Goal: Transaction & Acquisition: Purchase product/service

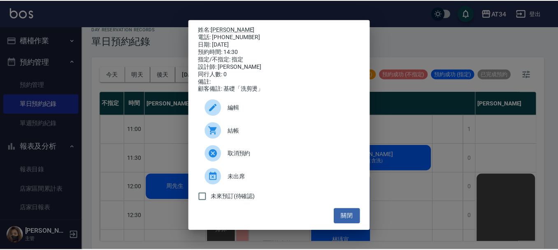
scroll to position [152, 351]
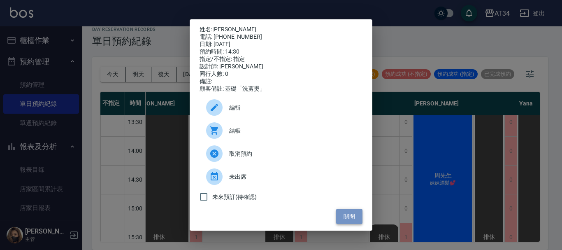
click at [344, 218] on button "關閉" at bounding box center [349, 216] width 26 height 15
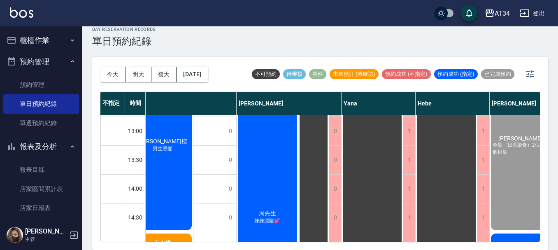
scroll to position [110, 527]
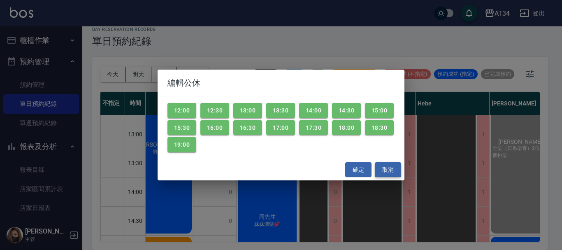
click at [380, 168] on button "取消" at bounding box center [388, 169] width 26 height 15
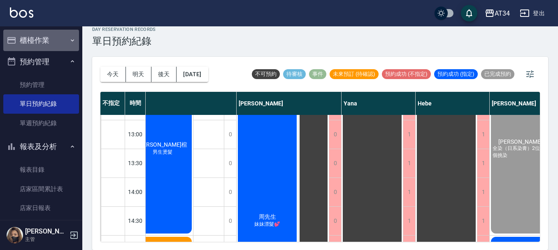
click at [49, 37] on button "櫃檯作業" at bounding box center [41, 40] width 76 height 21
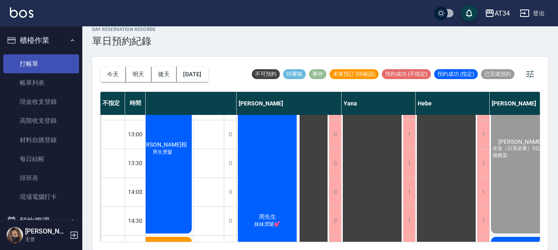
click at [42, 62] on link "打帳單" at bounding box center [41, 63] width 76 height 19
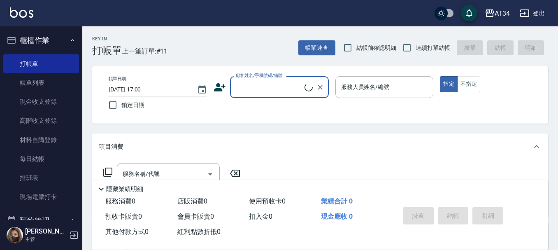
click at [252, 93] on input "顧客姓名/手機號碼/編號" at bounding box center [269, 87] width 71 height 14
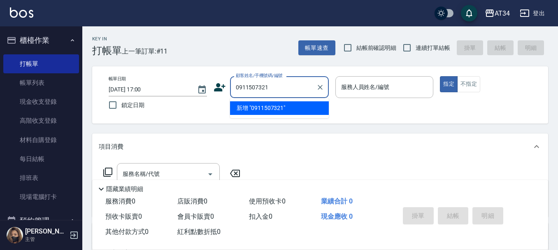
click at [252, 85] on input "0911507321" at bounding box center [273, 87] width 79 height 14
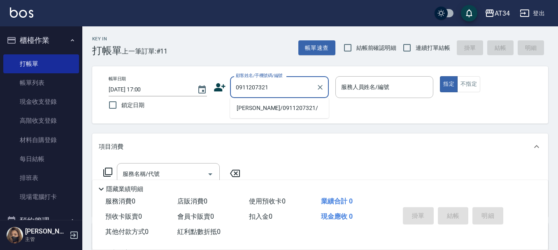
click at [268, 108] on li "呂芸慧/0911207321/" at bounding box center [279, 108] width 99 height 14
type input "呂芸慧/0911207321/"
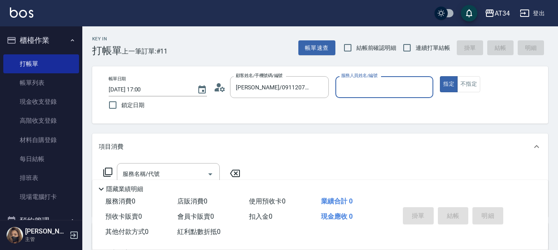
type input "Wendy-02"
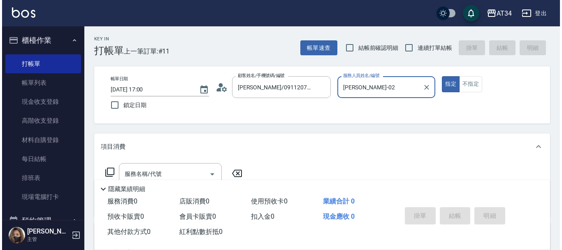
scroll to position [41, 0]
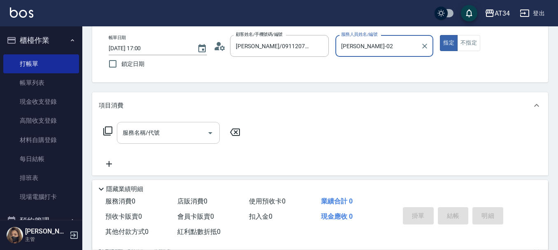
click at [177, 138] on input "服務名稱/代號" at bounding box center [162, 133] width 83 height 14
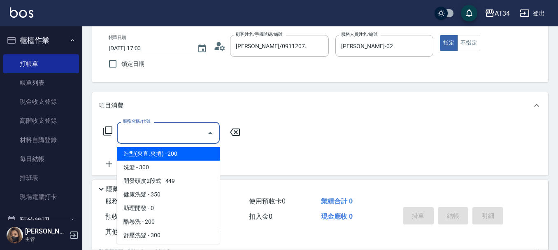
click at [111, 127] on icon at bounding box center [107, 130] width 9 height 9
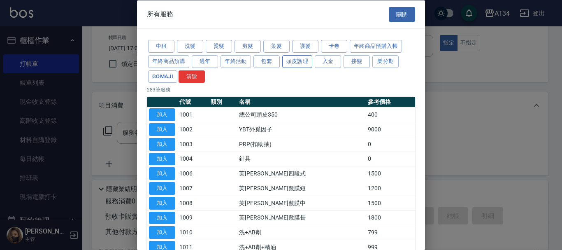
click at [290, 61] on button "頭皮護理" at bounding box center [297, 61] width 30 height 13
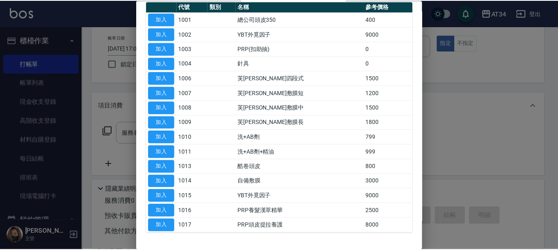
scroll to position [82, 0]
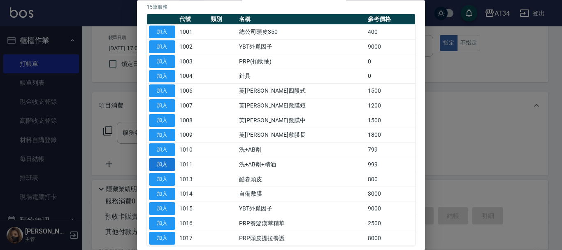
click at [169, 166] on button "加入" at bounding box center [162, 165] width 26 height 13
type input "洗+AB劑+精油(1011)"
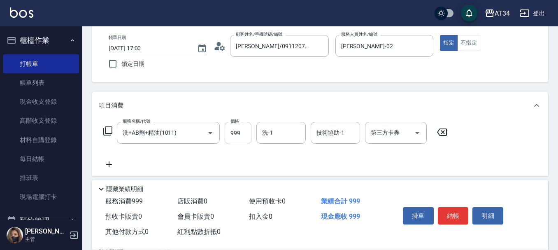
click at [234, 130] on input "999" at bounding box center [238, 133] width 27 height 22
type input "0"
type input "79"
type input "70"
type input "799"
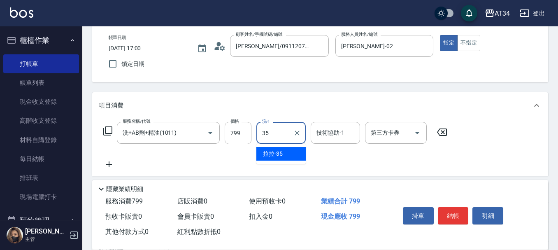
type input "拉拉-35"
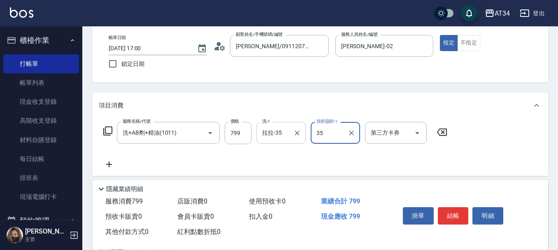
type input "拉拉-35"
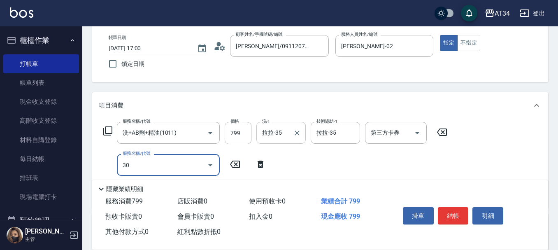
type input "301"
type input "220"
type input "燙髮(301)"
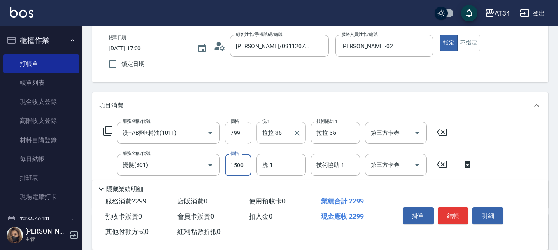
type input "2"
type input "80"
type input "252"
type input "100"
type input "2520"
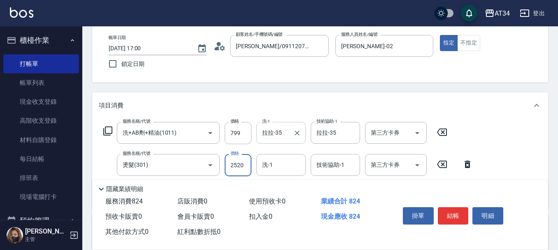
type input "330"
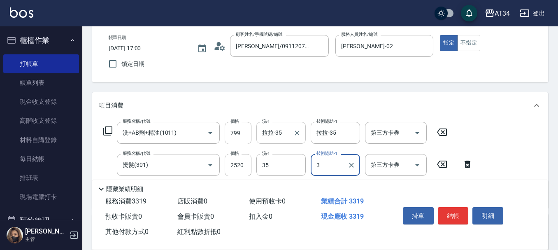
type input "拉拉-35"
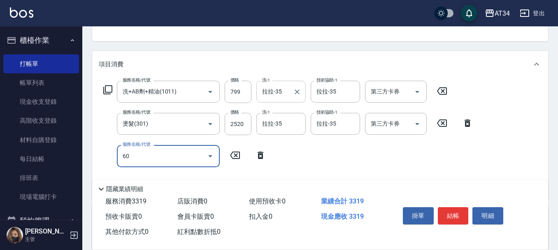
type input "602"
type input "430"
type input "自備鉑金(602)"
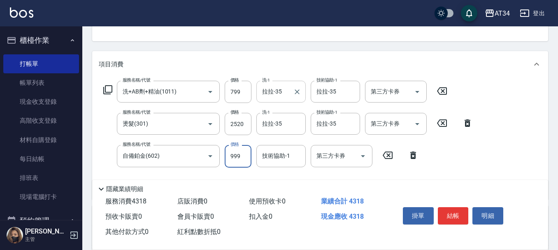
type input "1"
type input "330"
type input "180"
type input "340"
type input "1800"
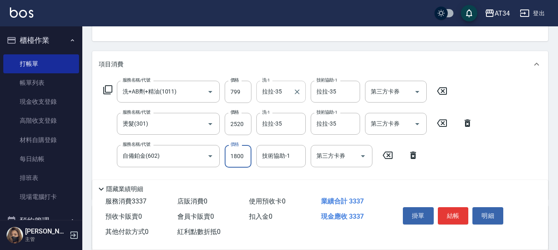
type input "510"
type input "1800"
type input "拉拉-35"
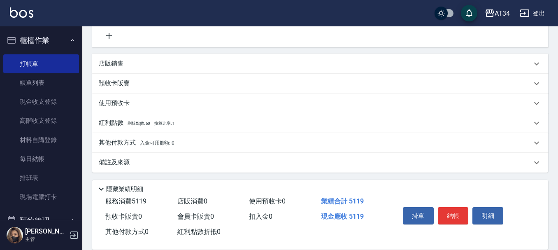
scroll to position [236, 0]
click at [152, 138] on p "其他付款方式 入金可用餘額: 0" at bounding box center [137, 141] width 76 height 9
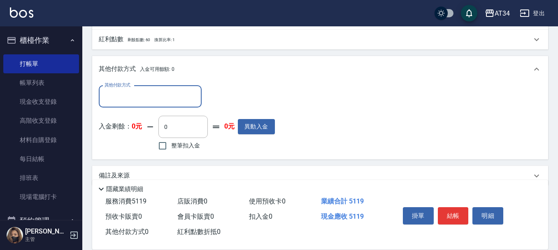
scroll to position [318, 0]
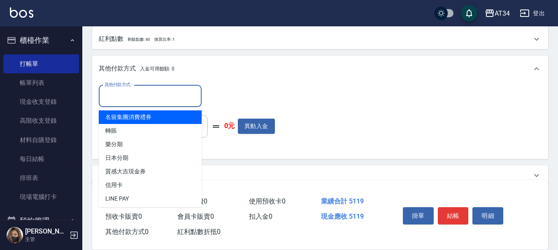
click at [151, 100] on input "其他付款方式" at bounding box center [151, 96] width 96 height 14
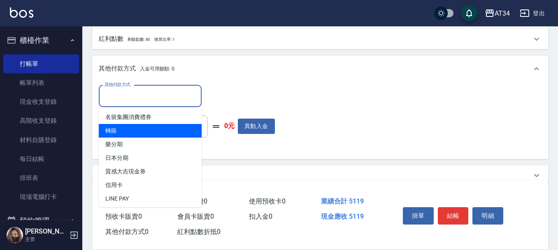
click at [144, 131] on span "轉賬" at bounding box center [150, 131] width 103 height 14
type input "轉賬"
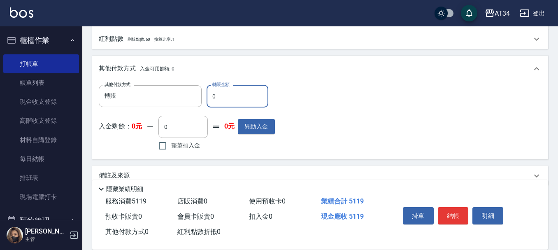
click at [231, 96] on input "0" at bounding box center [238, 96] width 62 height 22
type input "51"
type input "500"
type input "511"
type input "460"
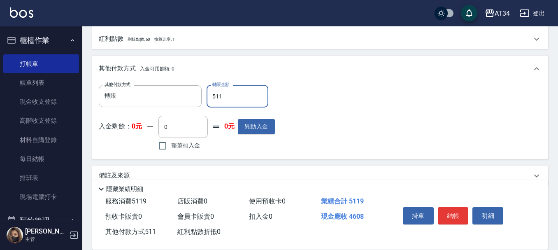
type input "5119"
type input "0"
type input "5119"
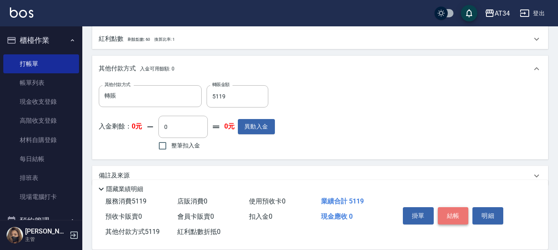
click at [462, 213] on button "結帳" at bounding box center [453, 215] width 31 height 17
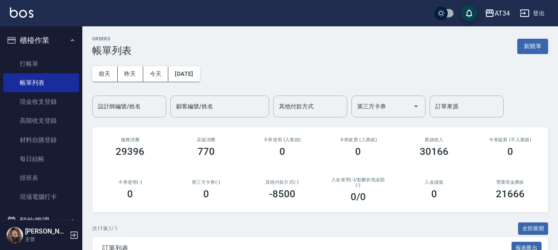
scroll to position [219, 0]
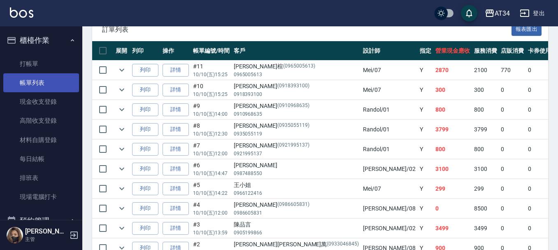
click at [44, 84] on link "帳單列表" at bounding box center [41, 82] width 76 height 19
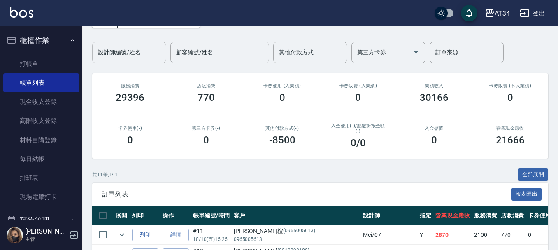
scroll to position [13, 0]
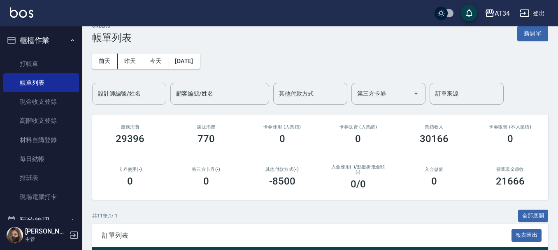
click at [131, 83] on div "設計師編號/姓名" at bounding box center [129, 94] width 74 height 22
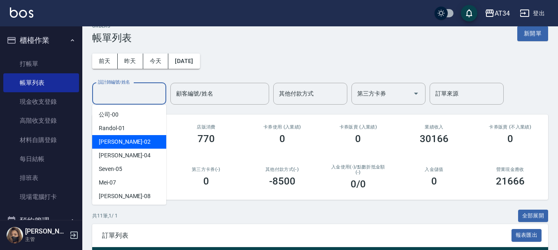
click at [131, 145] on div "Wendy -02" at bounding box center [129, 142] width 74 height 14
type input "[PERSON_NAME]-02"
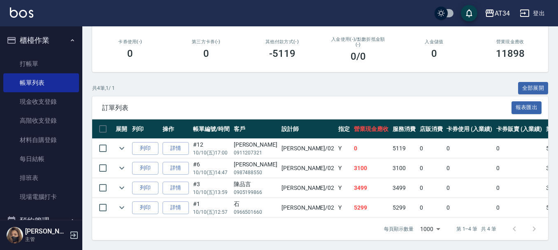
scroll to position [147, 0]
click at [38, 64] on link "打帳單" at bounding box center [41, 63] width 76 height 19
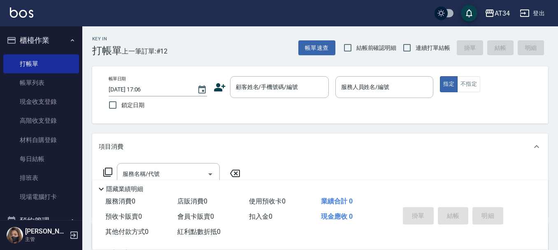
click at [228, 125] on div "Key In 打帳單 上一筆訂單:#12 帳單速查 結帳前確認明細 連續打單結帳 掛單 結帳 明細 帳單日期 2025/10/10 17:06 鎖定日期 顧客…" at bounding box center [320, 223] width 476 height 394
click at [279, 118] on div "帳單日期 2025/10/10 17:06 鎖定日期 顧客姓名/手機號碼/編號 顧客姓名/手機號碼/編號 服務人員姓名/編號 服務人員姓名/編號 指定 不指定" at bounding box center [320, 94] width 456 height 57
click at [265, 97] on div "顧客姓名/手機號碼/編號" at bounding box center [279, 87] width 99 height 22
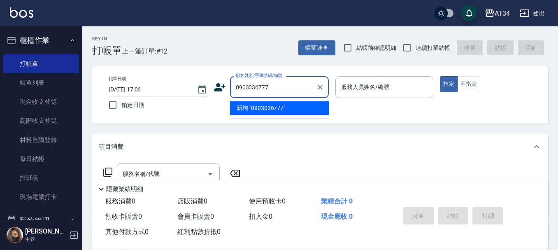
type input "0903036777"
click at [49, 33] on button "櫃檯作業" at bounding box center [41, 40] width 76 height 21
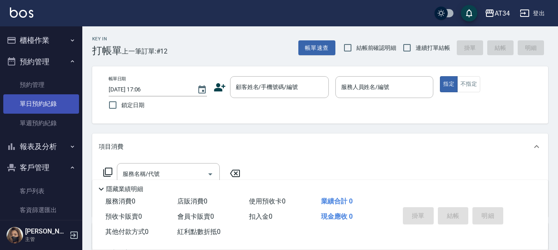
click at [57, 97] on link "單日預約紀錄" at bounding box center [41, 103] width 76 height 19
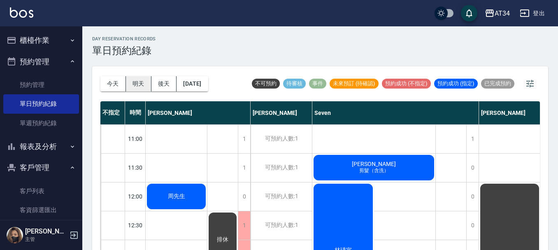
click at [141, 80] on button "明天" at bounding box center [139, 83] width 26 height 15
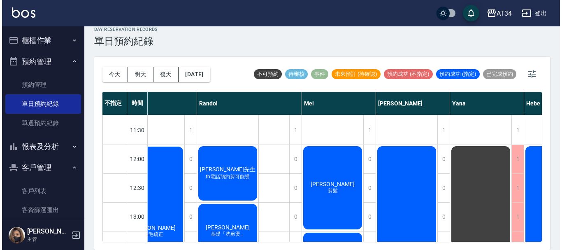
scroll to position [28, 267]
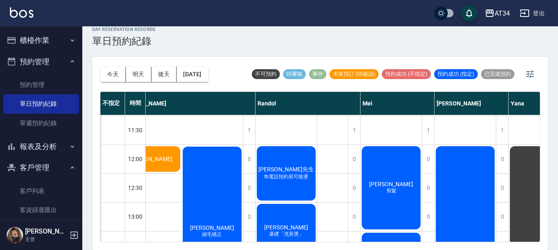
click at [236, 233] on div "羅家君 縮毛矯正" at bounding box center [213, 231] width 62 height 172
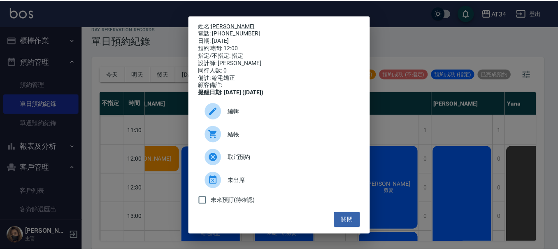
scroll to position [3, 0]
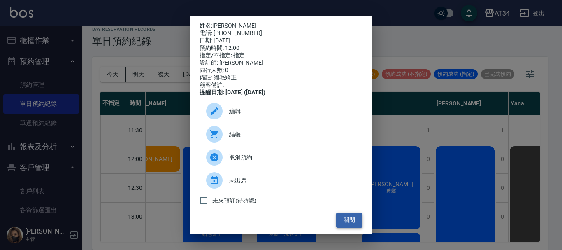
click at [349, 221] on button "關閉" at bounding box center [349, 219] width 26 height 15
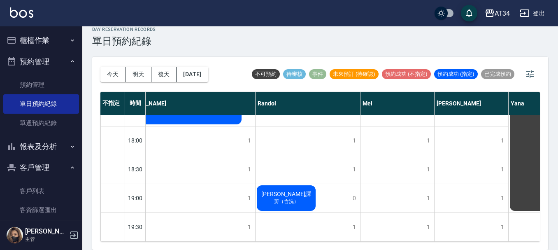
scroll to position [399, 267]
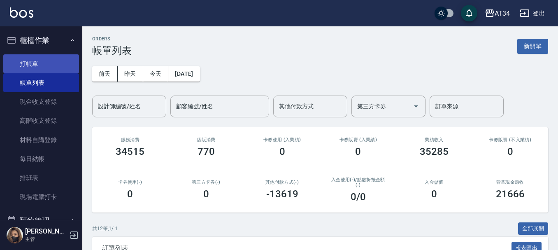
click at [56, 67] on link "打帳單" at bounding box center [41, 63] width 76 height 19
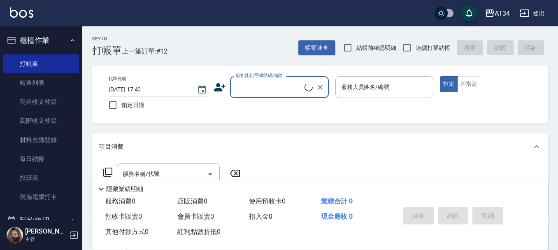
click at [54, 38] on button "櫃檯作業" at bounding box center [41, 40] width 76 height 21
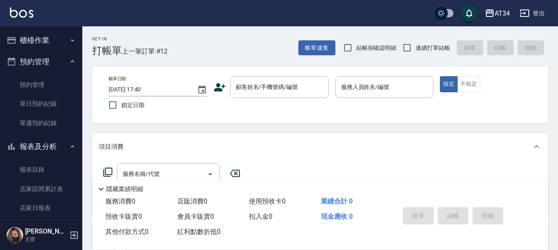
click at [52, 70] on button "預約管理" at bounding box center [41, 61] width 76 height 21
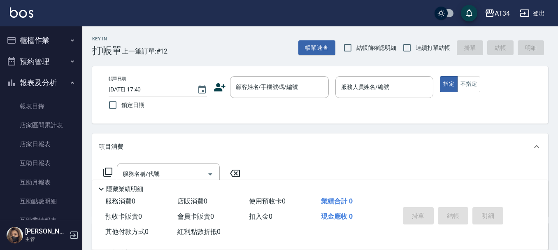
click at [46, 77] on button "報表及分析" at bounding box center [41, 82] width 76 height 21
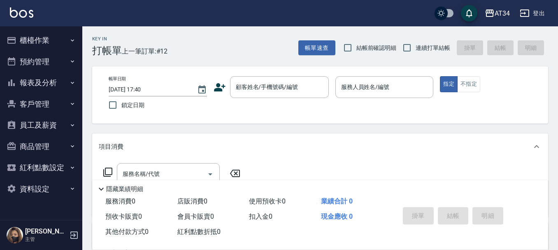
click at [54, 107] on button "客戶管理" at bounding box center [41, 103] width 76 height 21
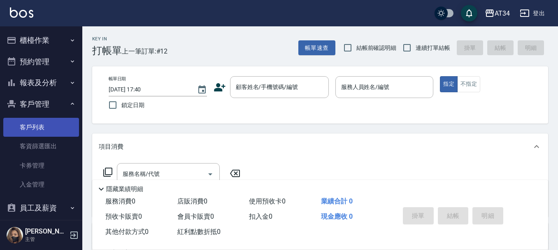
click at [54, 123] on link "客戶列表" at bounding box center [41, 127] width 76 height 19
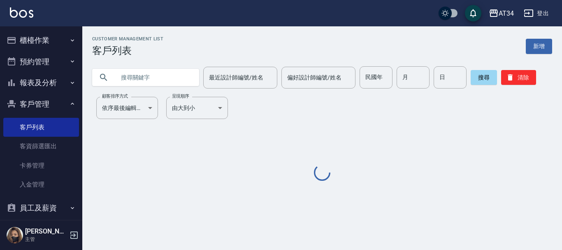
click at [153, 81] on input "text" at bounding box center [153, 77] width 77 height 22
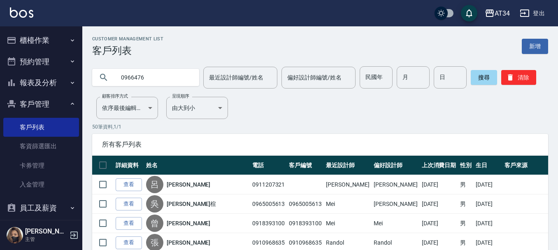
type input "0966476"
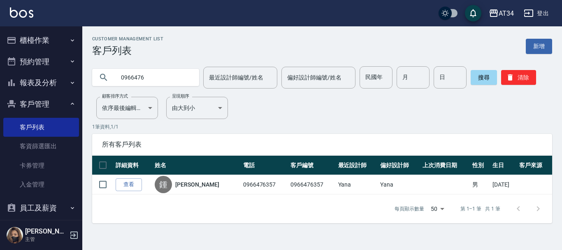
click at [33, 34] on button "櫃檯作業" at bounding box center [41, 40] width 76 height 21
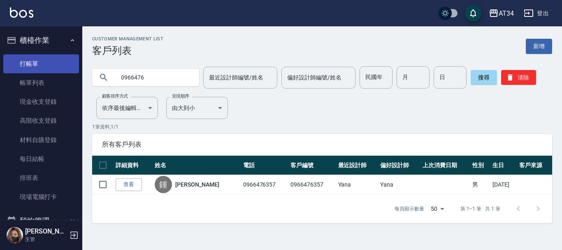
click at [39, 61] on link "打帳單" at bounding box center [41, 63] width 76 height 19
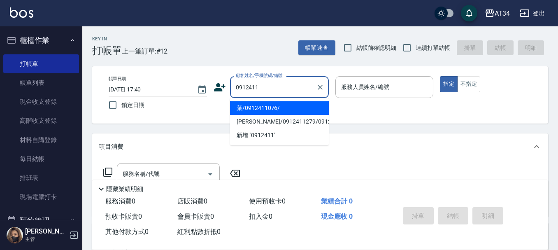
click at [280, 108] on li "葉/0912411076/" at bounding box center [279, 108] width 99 height 14
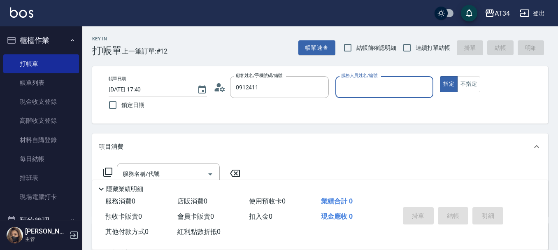
type input "葉/0912411076/"
type input "[PERSON_NAME]-02"
type button "true"
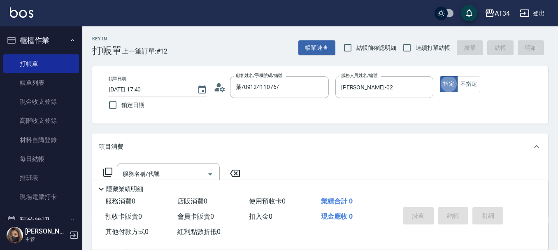
click at [223, 89] on icon at bounding box center [220, 87] width 12 height 12
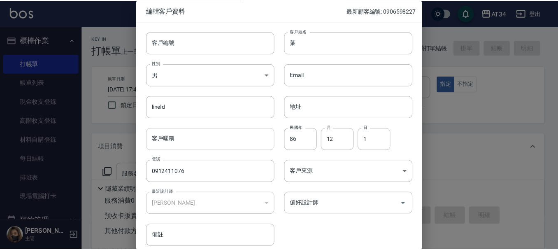
scroll to position [35, 0]
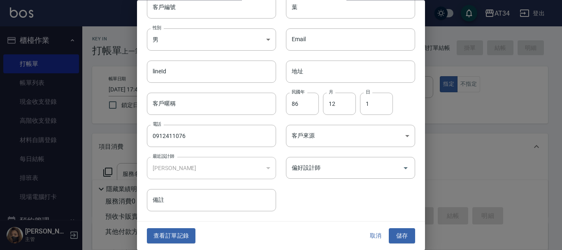
click at [189, 227] on div "查看訂單記錄 取消 儲存" at bounding box center [281, 236] width 288 height 28
click at [188, 230] on button "查看訂單記錄" at bounding box center [171, 236] width 49 height 15
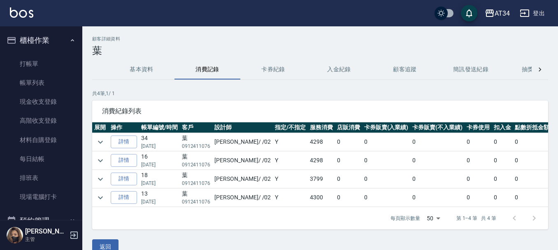
click at [89, 145] on div "顧客詳細資料 葉 基本資料 消費記錄 卡券紀錄 入金紀錄 顧客追蹤 簡訊發送紀錄 抽獎券紀錄 共 4 筆, 1 / 1 消費紀錄列表 展開 操作 帳單編號/時…" at bounding box center [320, 145] width 476 height 218
click at [98, 142] on icon "expand row" at bounding box center [101, 142] width 10 height 10
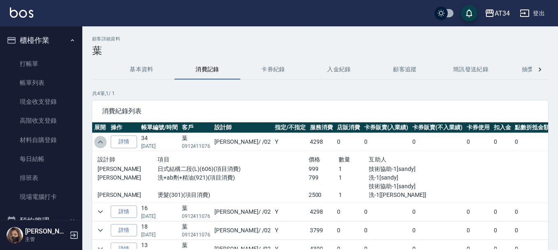
click at [98, 141] on icon "expand row" at bounding box center [101, 142] width 10 height 10
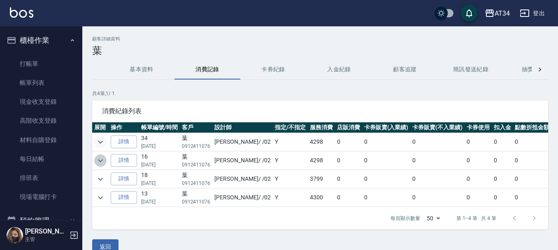
click at [103, 156] on icon "expand row" at bounding box center [101, 161] width 10 height 10
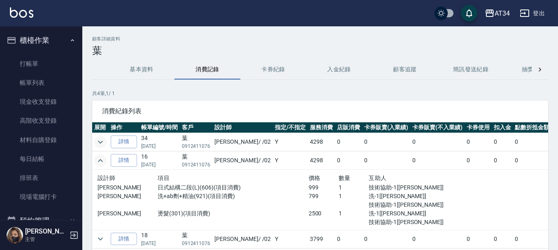
click at [103, 156] on icon "expand row" at bounding box center [101, 161] width 10 height 10
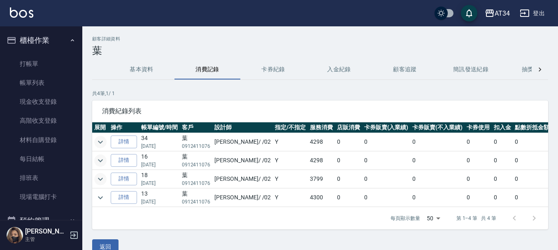
click at [99, 179] on icon "expand row" at bounding box center [100, 178] width 5 height 3
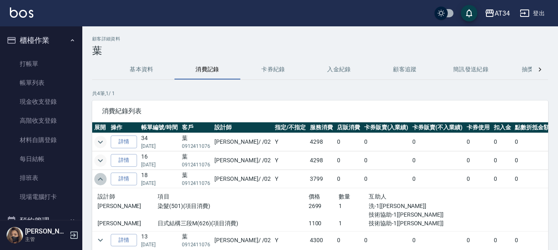
click at [99, 179] on icon "expand row" at bounding box center [101, 179] width 10 height 10
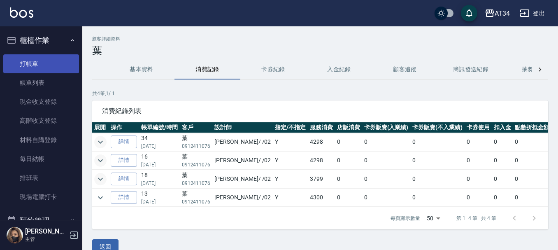
click at [42, 67] on link "打帳單" at bounding box center [41, 63] width 76 height 19
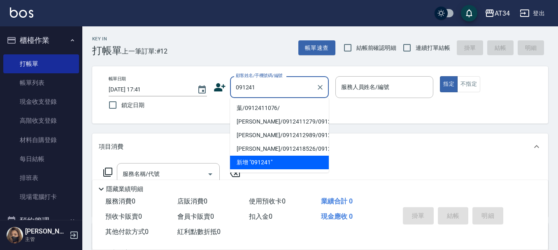
click at [257, 104] on li "葉/0912411076/" at bounding box center [279, 108] width 99 height 14
type input "葉/0912411076/"
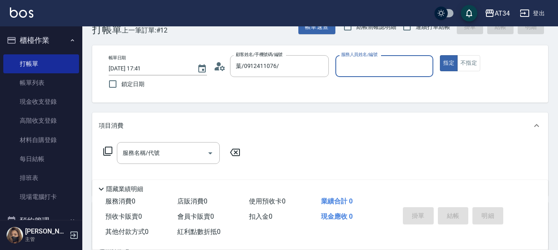
scroll to position [41, 0]
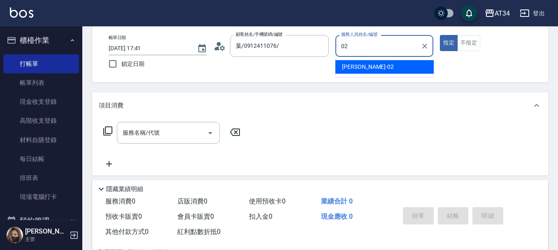
type input "[PERSON_NAME]-02"
type button "true"
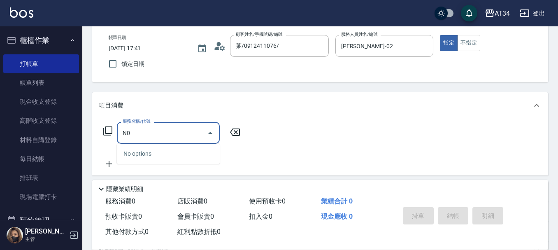
type input "N"
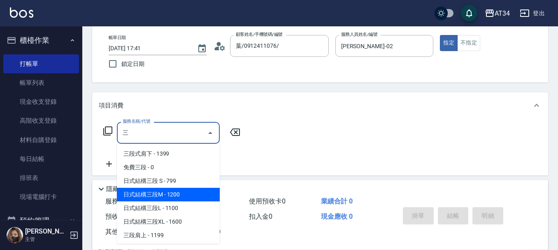
click at [168, 191] on span "日式結構三段M - 1200" at bounding box center [168, 195] width 103 height 14
type input "日式結構三段M(626)"
type input "120"
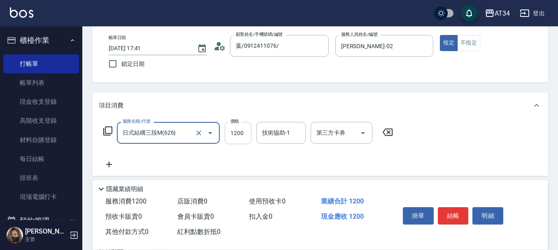
type input "日式結構三段M(626)"
click at [225, 140] on input "1200" at bounding box center [238, 133] width 27 height 22
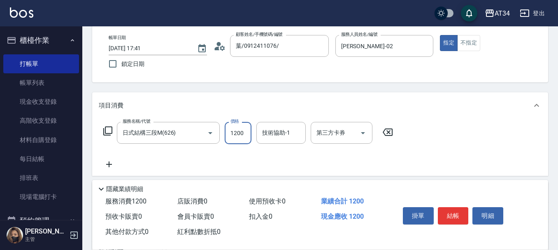
type input "0"
type input "110"
type input "1100"
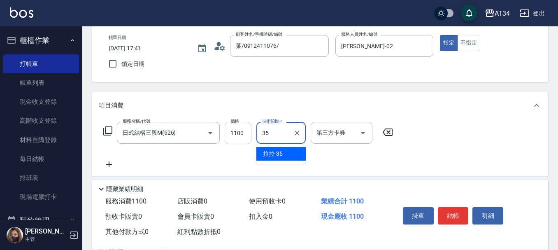
type input "拉拉-35"
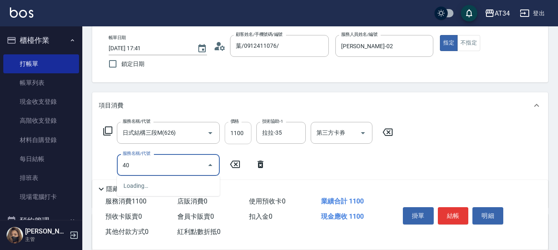
type input "401"
type input "130"
type input "剪髮(401)"
type input "110"
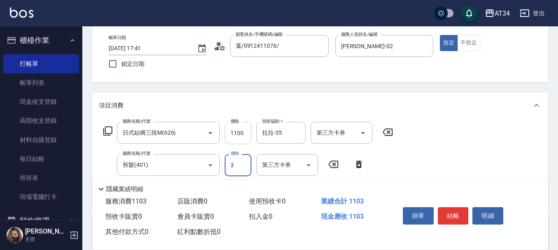
type input "30"
type input "140"
type input "300"
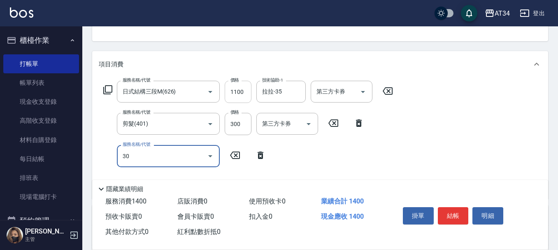
type input "301"
type input "290"
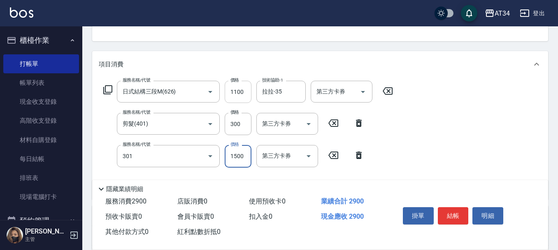
type input "燙髮(301)"
type input "2"
type input "140"
type input "250"
type input "390"
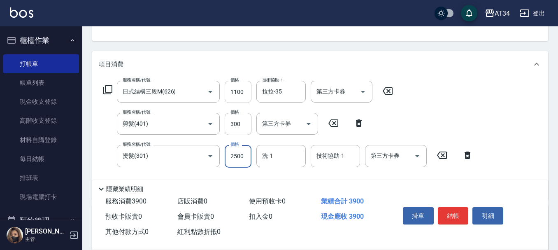
type input "2500"
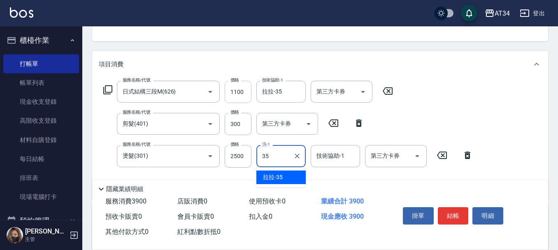
type input "拉拉-35"
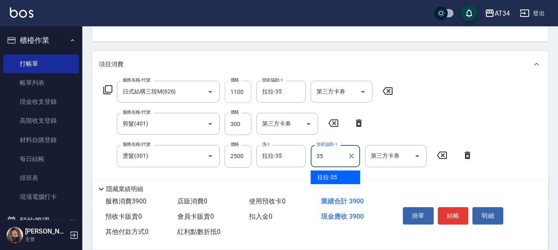
type input "拉拉-35"
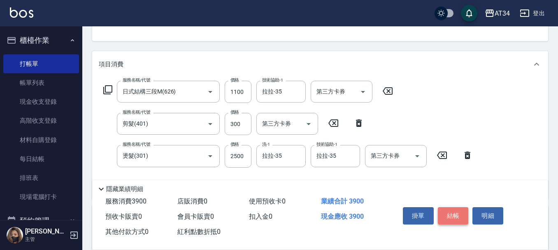
click at [450, 211] on button "結帳" at bounding box center [453, 215] width 31 height 17
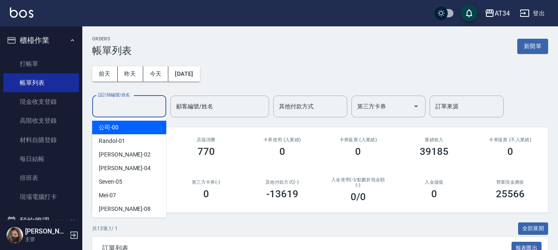
click at [128, 105] on input "設計師編號/姓名" at bounding box center [129, 106] width 67 height 14
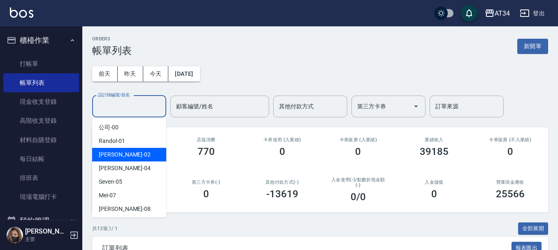
click at [135, 158] on div "Wendy -02" at bounding box center [129, 155] width 74 height 14
type input "[PERSON_NAME]-02"
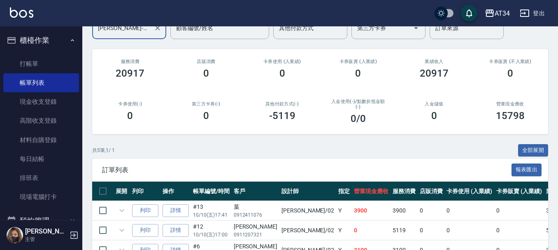
scroll to position [166, 0]
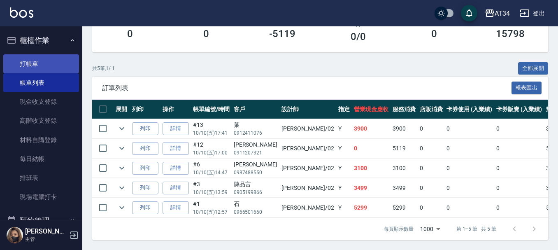
click at [65, 54] on link "打帳單" at bounding box center [41, 63] width 76 height 19
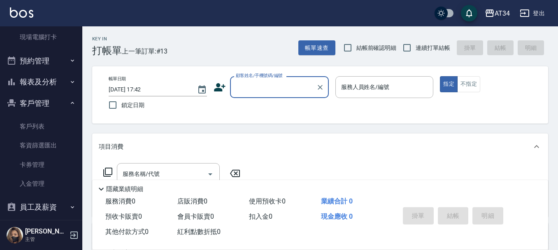
scroll to position [165, 0]
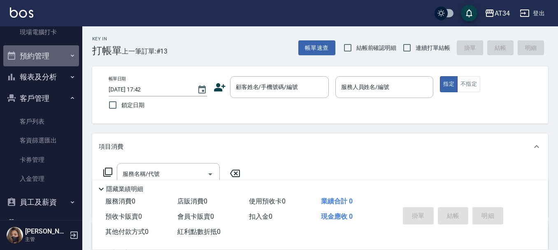
click at [45, 59] on button "預約管理" at bounding box center [41, 55] width 76 height 21
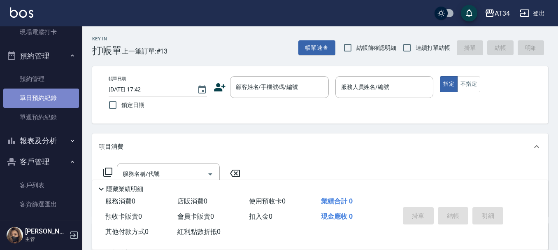
click at [41, 93] on link "單日預約紀錄" at bounding box center [41, 98] width 76 height 19
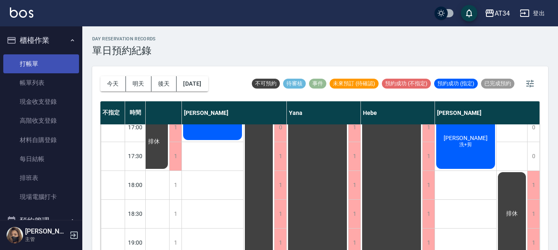
click at [39, 66] on link "打帳單" at bounding box center [41, 63] width 76 height 19
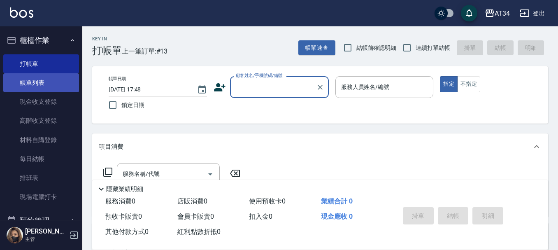
click at [69, 78] on link "帳單列表" at bounding box center [41, 82] width 76 height 19
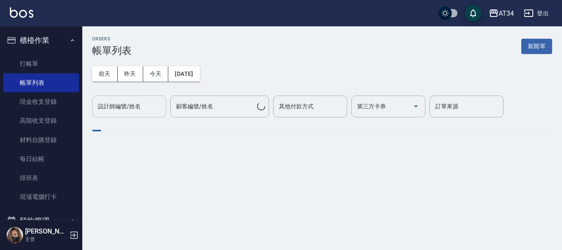
click at [153, 100] on input "設計師編號/姓名" at bounding box center [129, 106] width 67 height 14
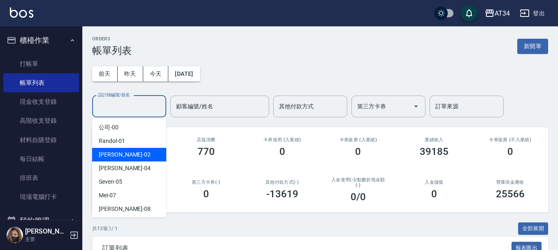
click at [149, 148] on div "Wendy -02" at bounding box center [129, 155] width 74 height 14
type input "Wendy-02"
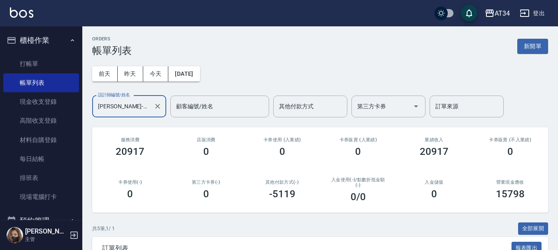
scroll to position [166, 0]
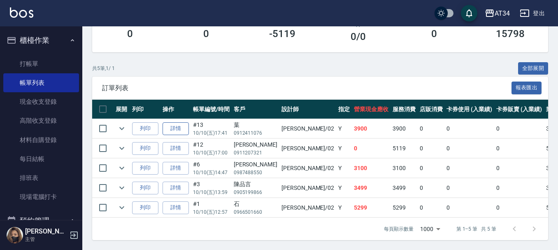
click at [174, 123] on link "詳情" at bounding box center [176, 128] width 26 height 13
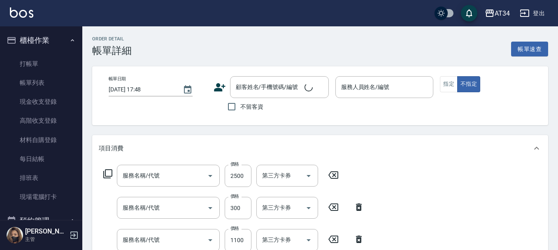
type input "2025/10/10 17:41"
type input "Wendy-02"
type input "390"
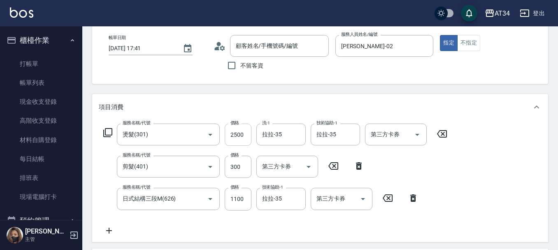
type input "葉/0912411076/"
type input "燙髮(301)"
type input "剪髮(401)"
type input "日式結構三段M(626)"
click at [238, 137] on input "2500" at bounding box center [238, 135] width 27 height 22
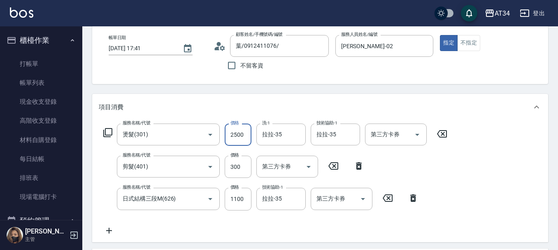
type input "2"
type input "140"
type input "22"
type input "160"
type input "225"
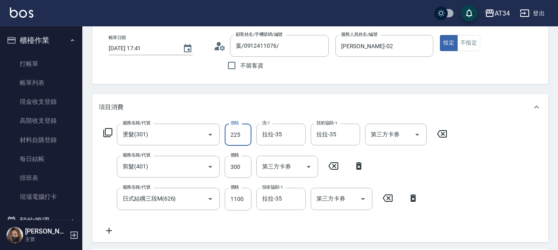
type input "360"
type input "2250"
click at [243, 194] on input "1100" at bounding box center [238, 199] width 27 height 22
click at [198, 193] on button "Clear" at bounding box center [199, 199] width 12 height 12
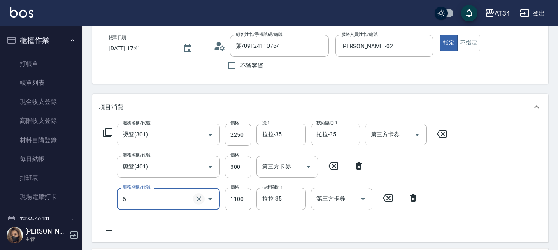
type input "60"
type input "250"
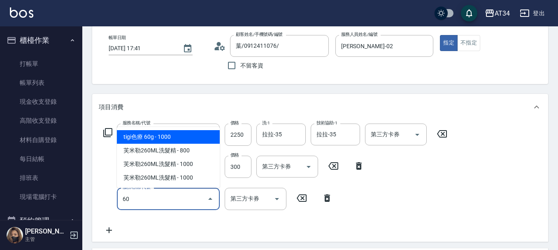
type input "602"
type input "350"
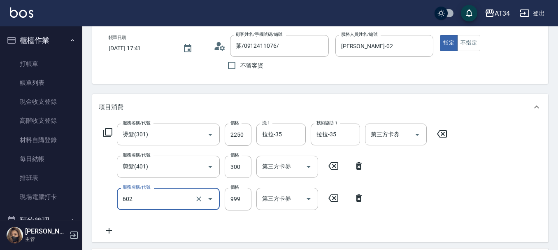
type input "自備鉑金(602)"
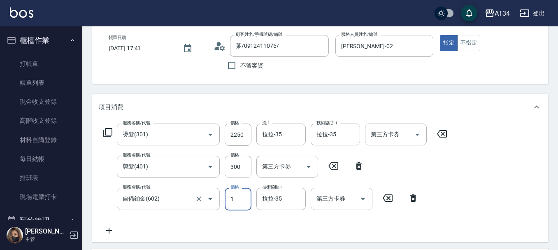
type input "250"
type input "18"
type input "270"
type input "180"
type input "430"
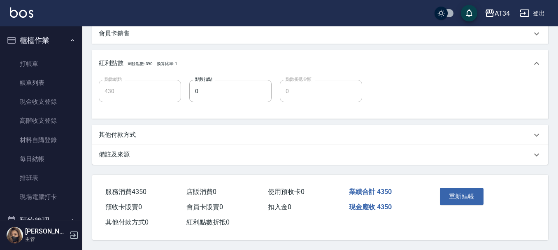
scroll to position [329, 0]
type input "1800"
click at [461, 194] on button "重新結帳" at bounding box center [462, 196] width 44 height 17
click at [461, 194] on div "重新結帳" at bounding box center [460, 202] width 46 height 36
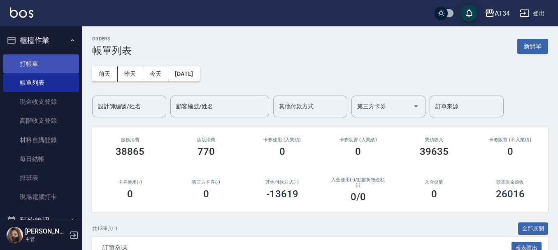
click at [58, 69] on link "打帳單" at bounding box center [41, 63] width 76 height 19
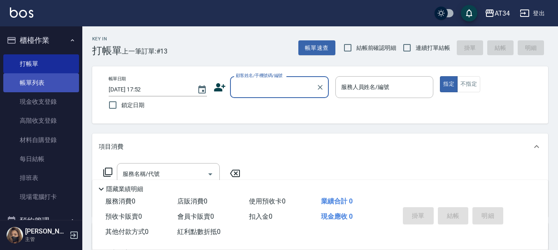
click at [25, 88] on link "帳單列表" at bounding box center [41, 82] width 76 height 19
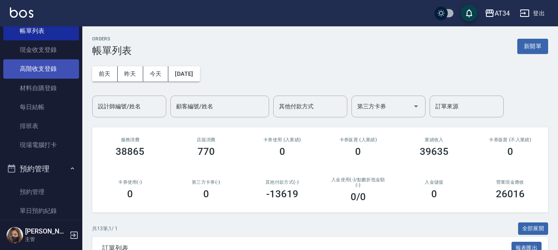
scroll to position [124, 0]
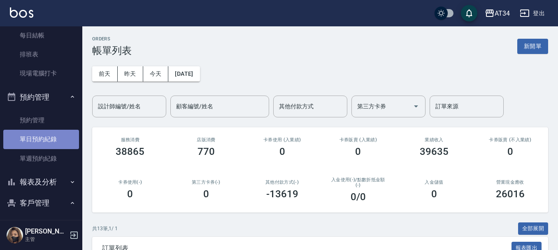
click at [47, 141] on link "單日預約紀錄" at bounding box center [41, 139] width 76 height 19
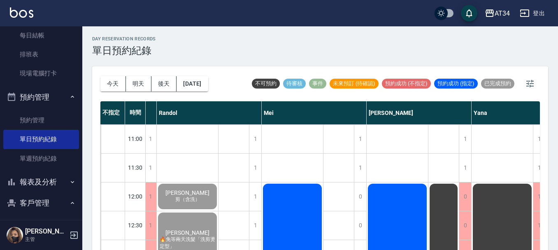
scroll to position [124, 397]
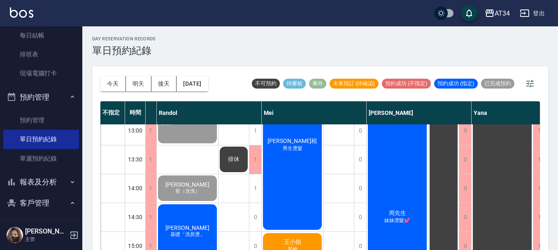
click at [406, 216] on span "周先生" at bounding box center [397, 213] width 21 height 7
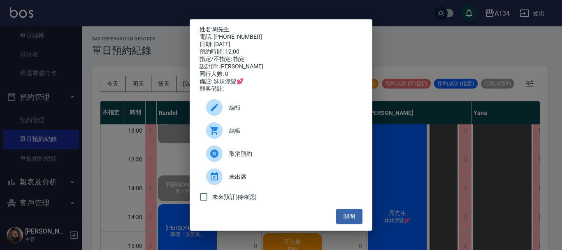
click at [287, 140] on div "結帳" at bounding box center [281, 130] width 163 height 23
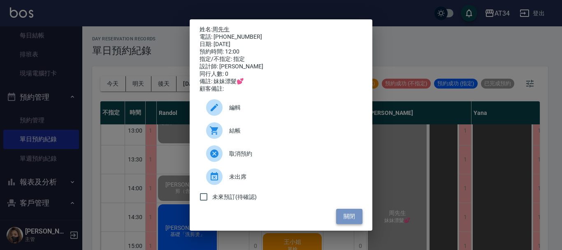
click at [346, 219] on button "關閉" at bounding box center [349, 216] width 26 height 15
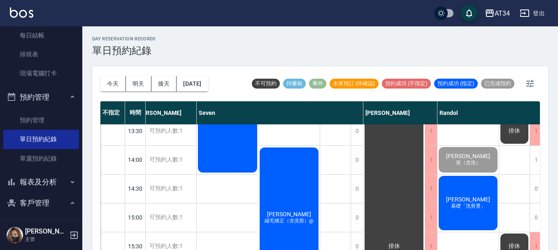
scroll to position [165, 116]
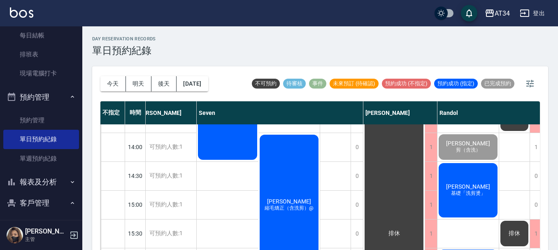
click at [289, 192] on div "陳瑋婷 縮毛矯正（含洗剪）@" at bounding box center [290, 204] width 62 height 143
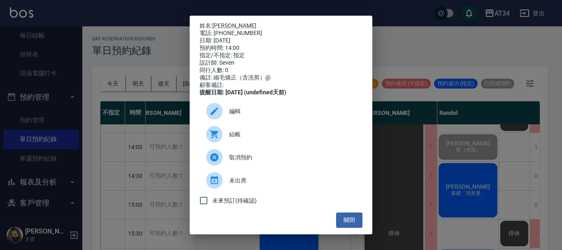
click at [245, 139] on span "結帳" at bounding box center [292, 134] width 127 height 9
click at [343, 226] on button "關閉" at bounding box center [349, 219] width 26 height 15
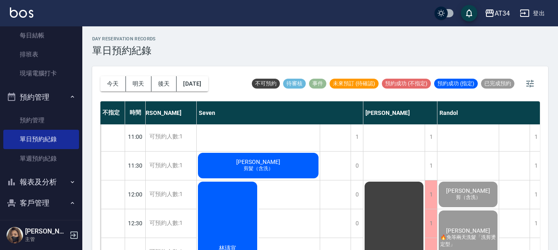
scroll to position [0, 116]
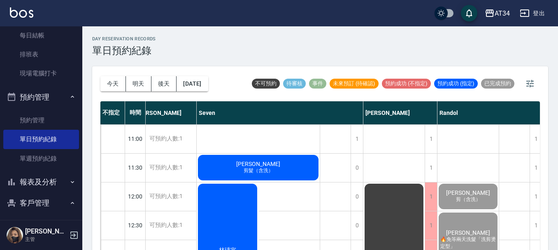
click at [258, 162] on span "陳奕伶" at bounding box center [258, 164] width 47 height 7
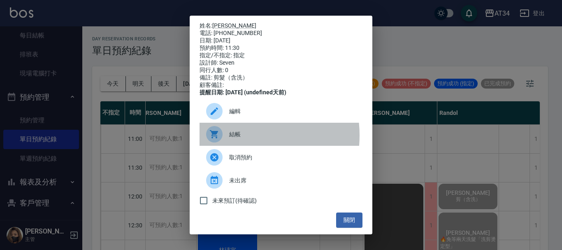
click at [235, 139] on span "結帳" at bounding box center [292, 134] width 127 height 9
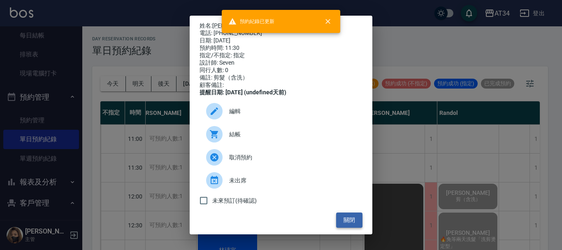
click at [348, 222] on button "關閉" at bounding box center [349, 219] width 26 height 15
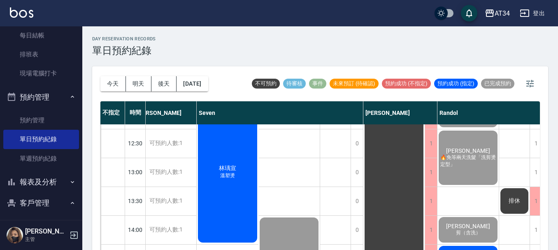
scroll to position [82, 116]
click at [238, 183] on div "林瑀宣 溫塑燙" at bounding box center [228, 171] width 62 height 143
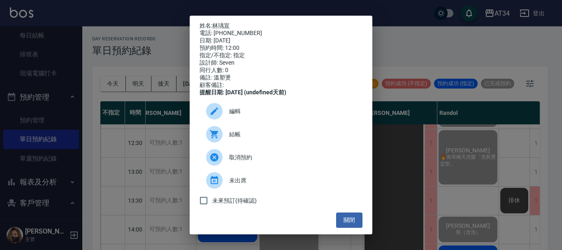
click at [238, 139] on span "結帳" at bounding box center [292, 134] width 127 height 9
click at [345, 226] on button "關閉" at bounding box center [349, 219] width 26 height 15
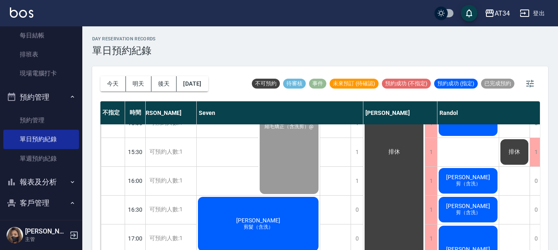
scroll to position [288, 116]
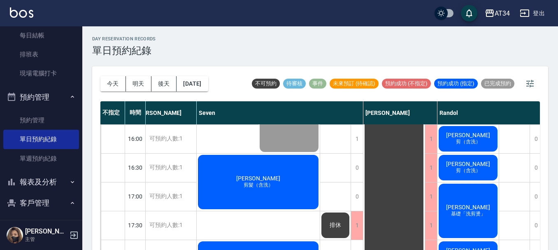
click at [253, 186] on span "剪髮（含洗）" at bounding box center [258, 185] width 33 height 7
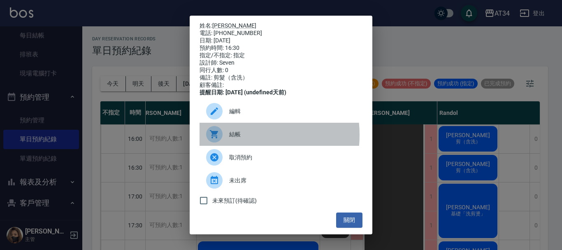
click at [236, 139] on span "結帳" at bounding box center [292, 134] width 127 height 9
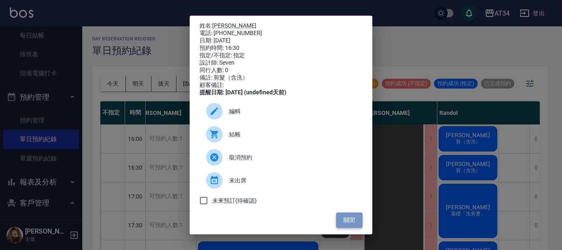
click at [347, 222] on button "關閉" at bounding box center [349, 219] width 26 height 15
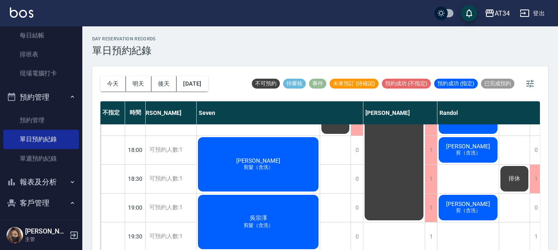
scroll to position [399, 116]
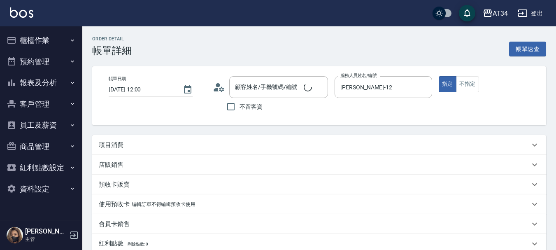
type input "2025/10/10 12:00"
type input "Emily-12"
type input "妹妹漂髮💕"
click at [180, 146] on div "項目消費" at bounding box center [314, 145] width 431 height 9
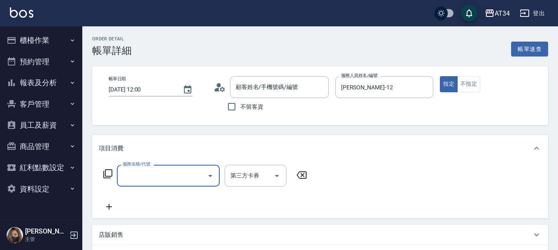
type input "周先生/0938058102/null"
click at [149, 177] on input "服務名稱/代號" at bounding box center [162, 175] width 83 height 14
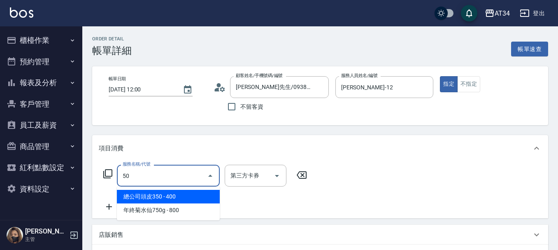
type input "501"
type input "100"
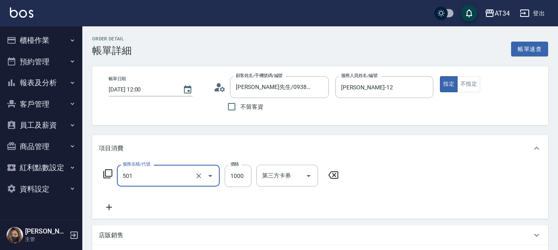
type input "染髮(501)"
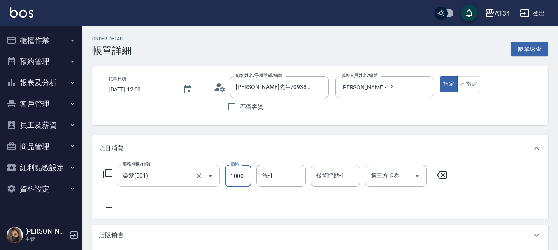
type input "0"
type input "19"
type input "10"
type input "199"
type input "190"
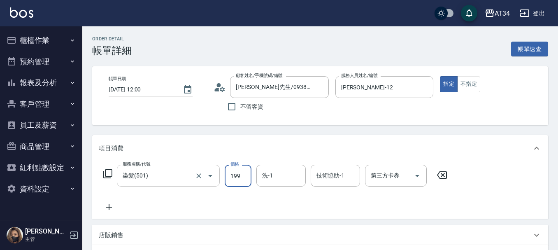
type input "1999"
type input "10"
type input "19"
type input "0"
type input "550"
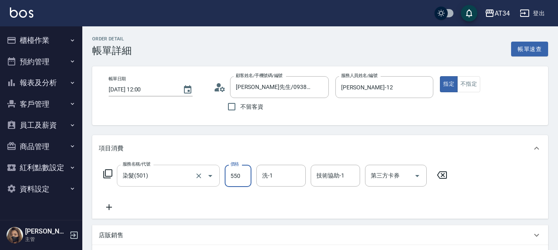
type input "0"
type input "220"
type input "0"
type input "20"
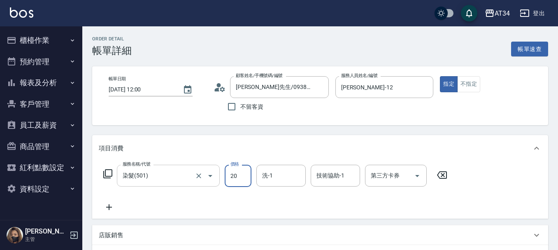
type input "208"
type input "200"
type input "2080"
click at [112, 203] on icon at bounding box center [109, 207] width 21 height 10
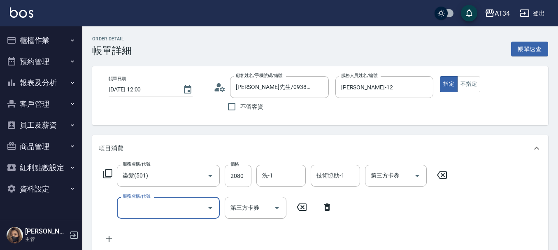
click at [134, 203] on input "服務名稱/代號" at bounding box center [162, 208] width 83 height 14
type input "漂"
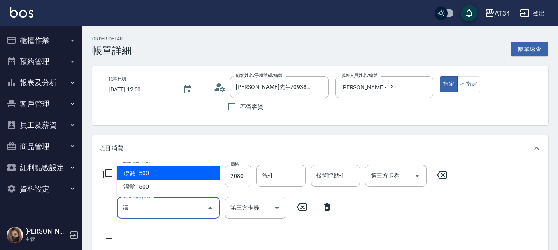
type input "250"
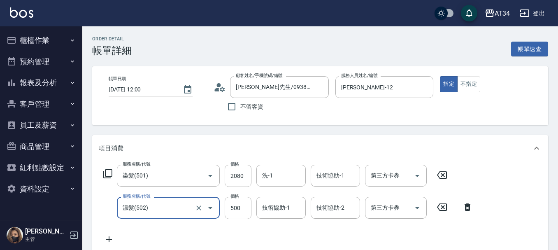
type input "漂髮(502)"
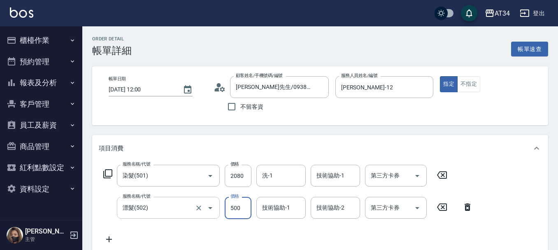
type input "1"
type input "200"
type input "15"
type input "220"
type input "1500"
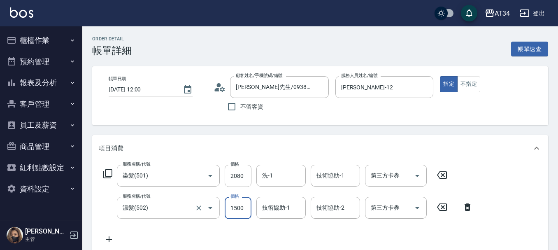
type input "350"
type input "1500"
click at [106, 239] on icon at bounding box center [109, 239] width 21 height 10
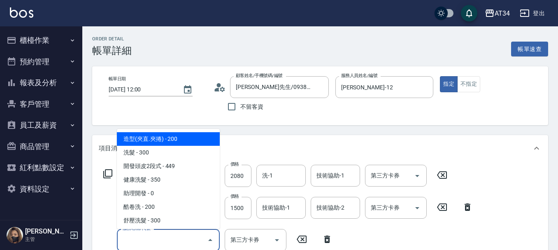
click at [128, 241] on input "服務名稱/代號" at bounding box center [162, 240] width 83 height 14
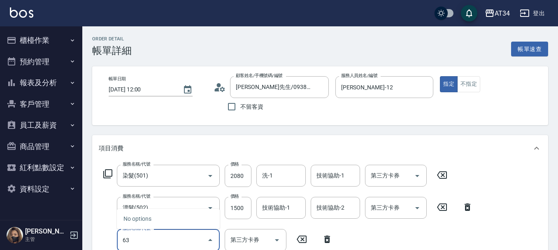
type input "630"
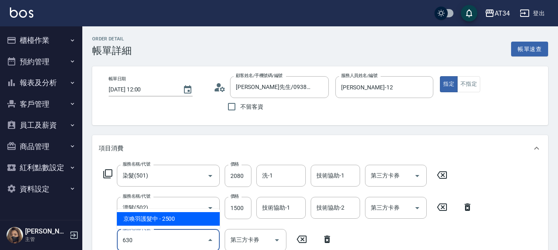
type input "600"
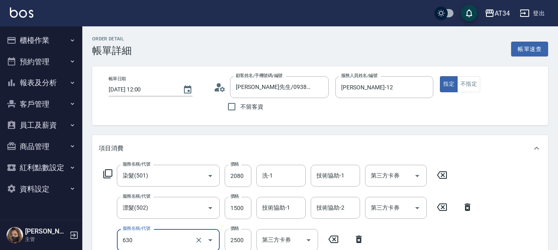
type input "京喚羽護髮中(630)"
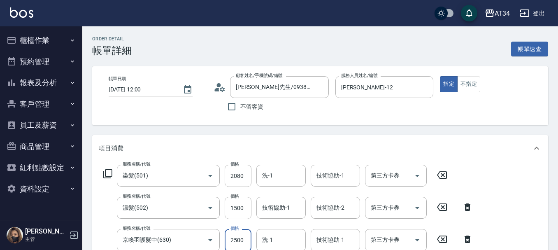
scroll to position [2, 0]
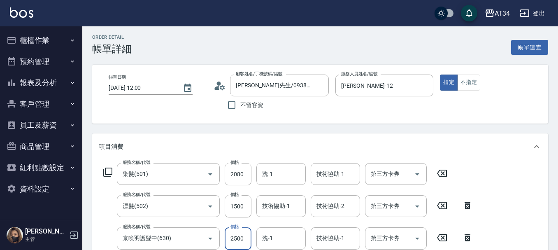
type input "350"
type input "29"
type input "360"
type input "299"
type input "650"
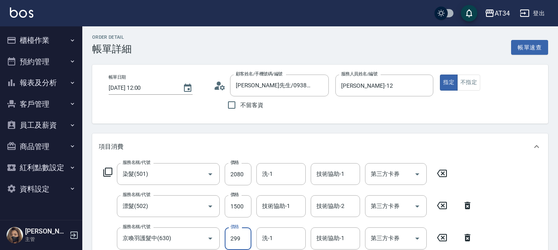
type input "2999"
type input "380"
type input "299"
type input "360"
type input "29"
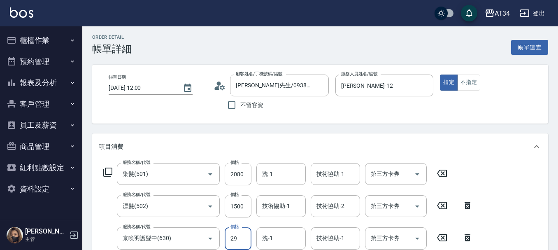
type input "350"
type input "25"
type input "380"
type input "250"
type input "600"
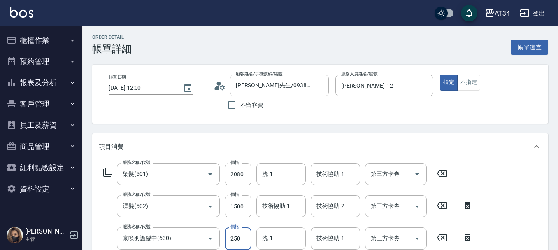
type input "2500"
type input "380"
type input "250"
type input "360"
type input "2"
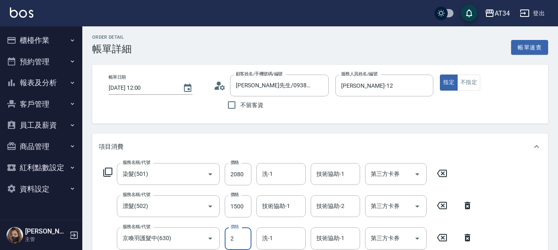
type input "350"
type input "27"
type input "380"
type input "2700"
type input "620"
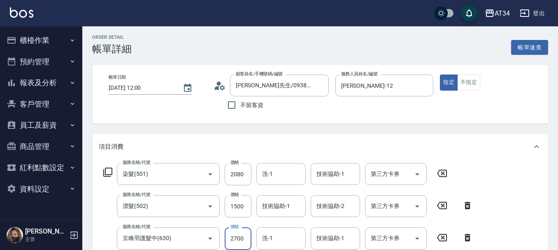
type input "2700"
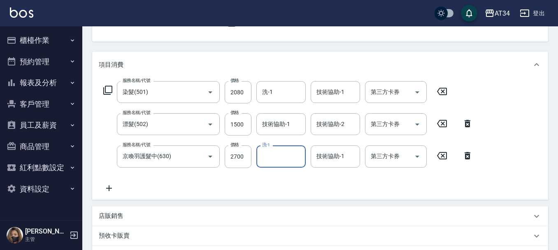
scroll to position [84, 0]
click at [114, 198] on div "服務名稱/代號 染髮(501) 服務名稱/代號 價格 2080 價格 洗-1 洗-1 技術協助-1 技術協助-1 第三方卡券 第三方卡券 服務名稱/代號 漂髮…" at bounding box center [320, 137] width 456 height 121
click at [112, 190] on icon at bounding box center [109, 188] width 21 height 10
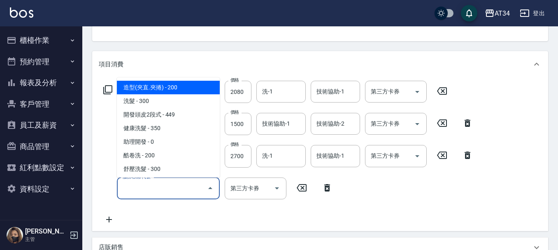
click at [133, 193] on input "服務名稱/代號" at bounding box center [162, 188] width 83 height 14
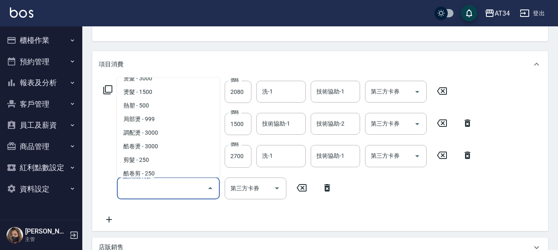
scroll to position [165, 0]
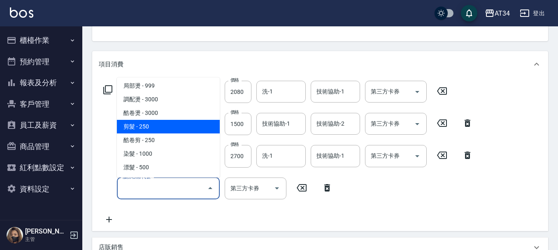
click at [153, 124] on span "剪髮 - 250" at bounding box center [168, 127] width 103 height 14
type input "650"
type input "剪髮(401)"
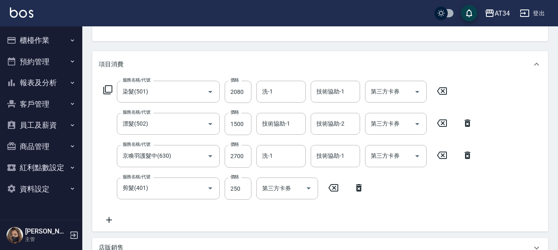
click at [221, 183] on div "服務名稱/代號 剪髮(401) 服務名稱/代號 價格 250 價格 第三方卡券 第三方卡券" at bounding box center [234, 188] width 271 height 22
click at [227, 182] on input "250" at bounding box center [238, 188] width 27 height 22
type input "2"
type input "620"
type input "29"
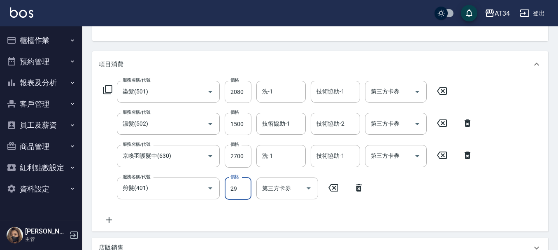
type input "630"
type input "299"
type input "650"
type input "299"
click at [110, 217] on icon at bounding box center [109, 220] width 21 height 10
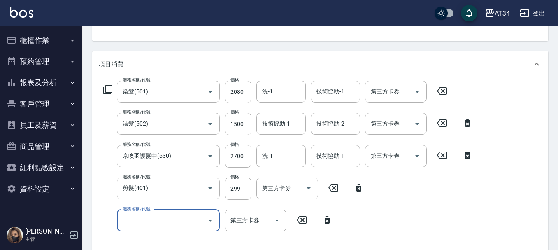
click at [138, 217] on input "服務名稱/代號" at bounding box center [162, 220] width 83 height 14
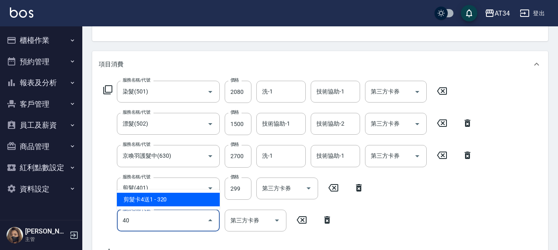
type input "401"
type input "680"
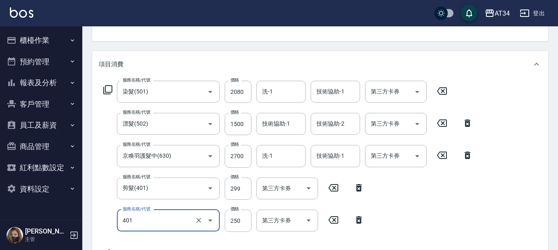
type input "剪髮(401)"
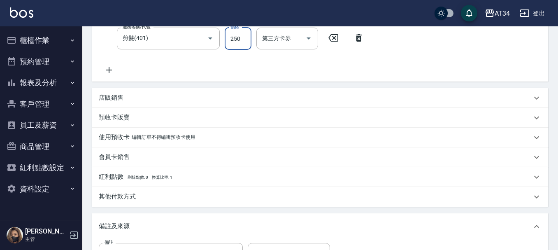
scroll to position [263, 0]
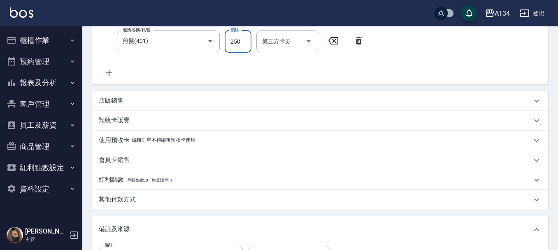
type input "2"
type input "660"
type input "297"
type input "680"
type input "297"
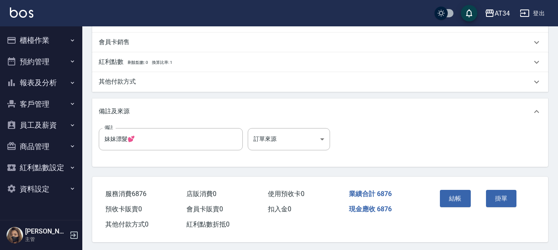
scroll to position [387, 0]
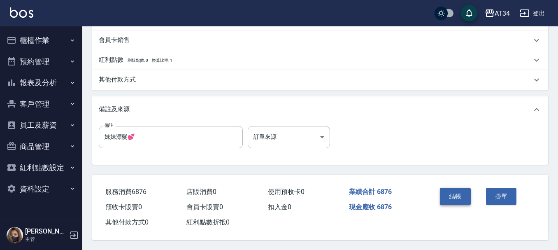
click at [457, 188] on button "結帳" at bounding box center [455, 196] width 31 height 17
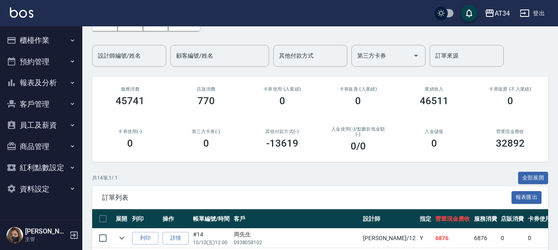
scroll to position [124, 0]
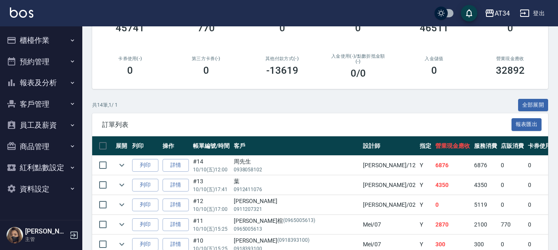
click at [36, 84] on button "報表及分析" at bounding box center [41, 82] width 76 height 21
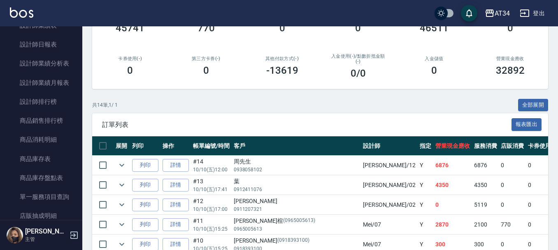
scroll to position [247, 0]
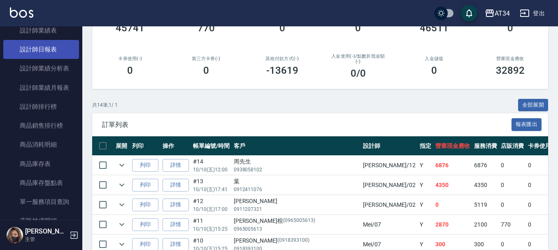
click at [45, 48] on link "設計師日報表" at bounding box center [41, 49] width 76 height 19
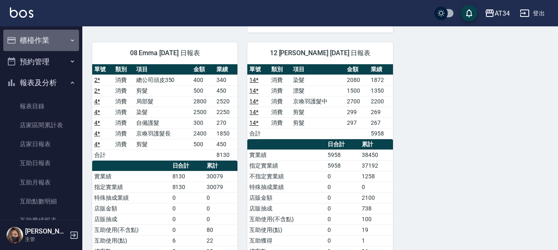
click at [47, 50] on button "櫃檯作業" at bounding box center [41, 40] width 76 height 21
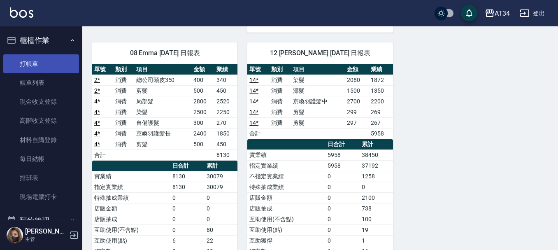
click at [44, 62] on link "打帳單" at bounding box center [41, 63] width 76 height 19
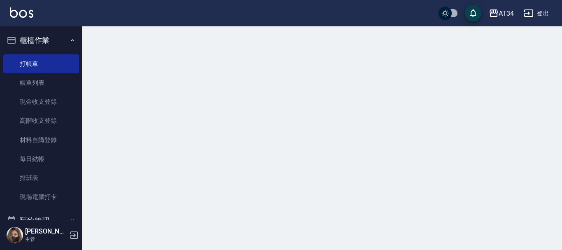
click at [54, 45] on button "櫃檯作業" at bounding box center [41, 40] width 76 height 21
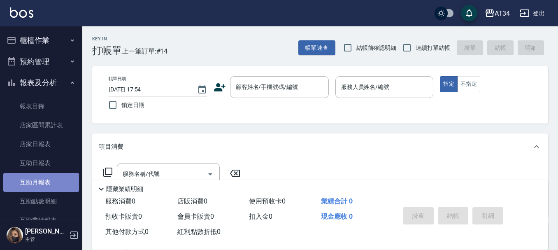
click at [47, 182] on link "互助月報表" at bounding box center [41, 182] width 76 height 19
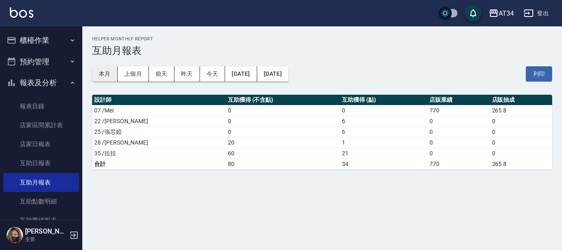
click at [115, 76] on button "本月" at bounding box center [105, 73] width 26 height 15
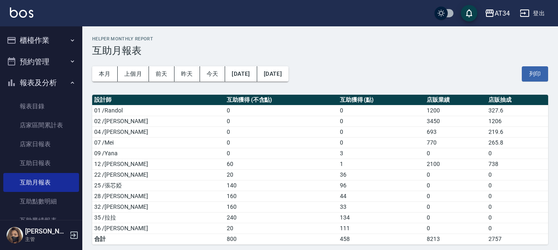
click at [50, 40] on button "櫃檯作業" at bounding box center [41, 40] width 76 height 21
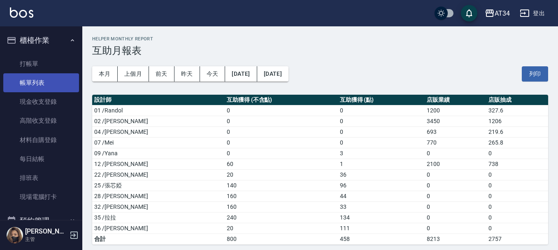
click at [51, 89] on link "帳單列表" at bounding box center [41, 82] width 76 height 19
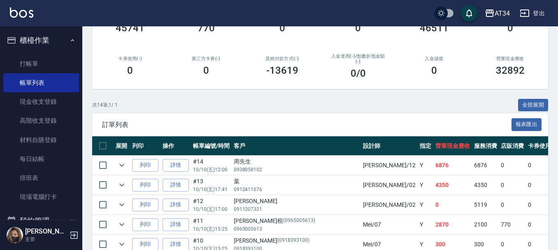
scroll to position [165, 0]
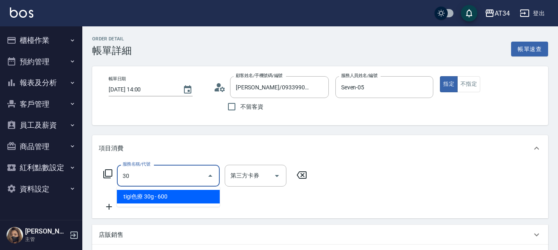
type input "301"
type input "150"
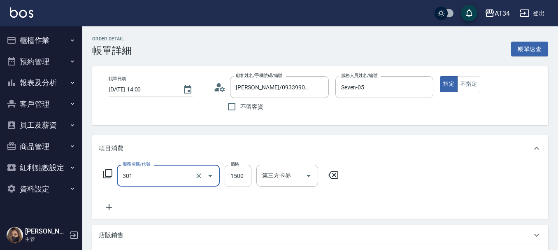
type input "燙髮(301)"
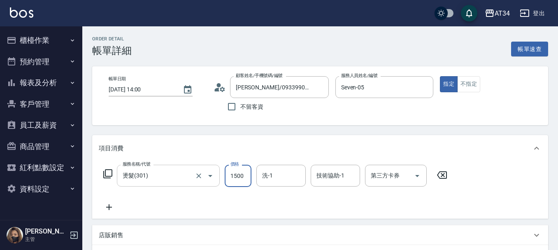
type input "0"
type input "27"
type input "20"
type input "270"
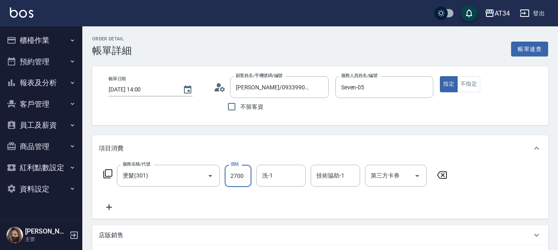
type input "2700"
click at [110, 206] on icon at bounding box center [109, 207] width 6 height 6
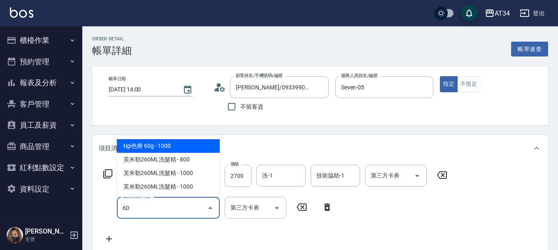
type input "601"
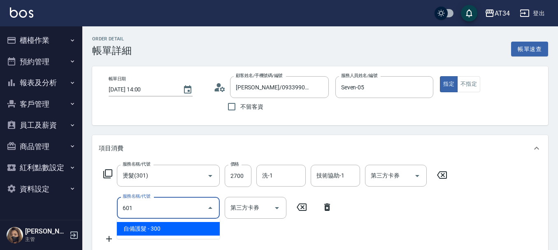
type input "300"
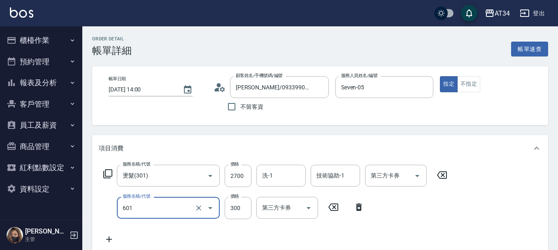
type input "自備護髮(601)"
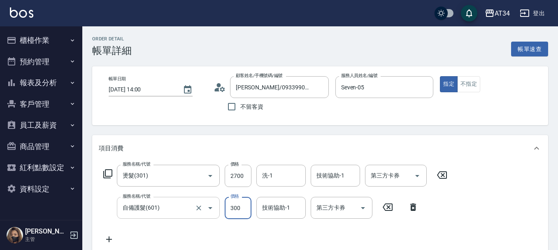
type input "270"
type input "50"
type input "320"
type input "500"
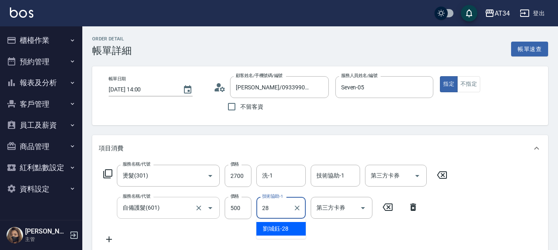
type input "[PERSON_NAME]-28"
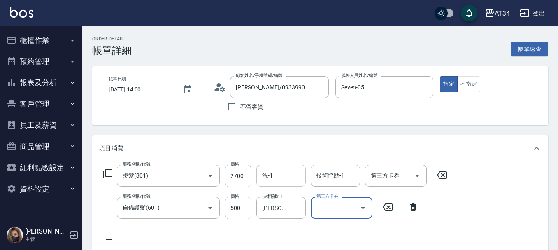
click at [269, 172] on div "洗-1 洗-1" at bounding box center [281, 176] width 49 height 22
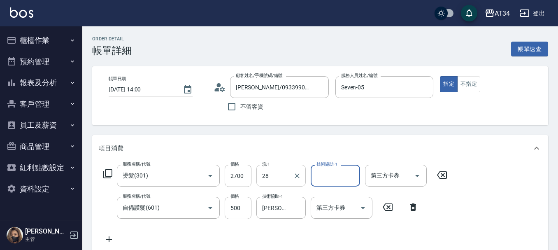
type input "[PERSON_NAME]-28"
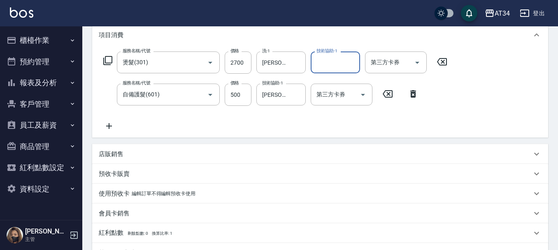
scroll to position [124, 0]
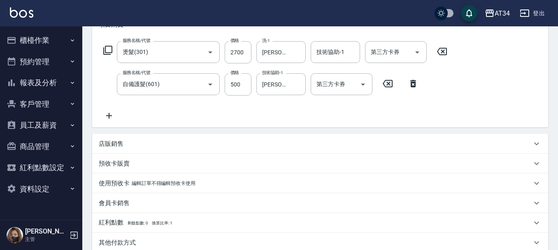
click at [108, 115] on icon at bounding box center [109, 116] width 21 height 10
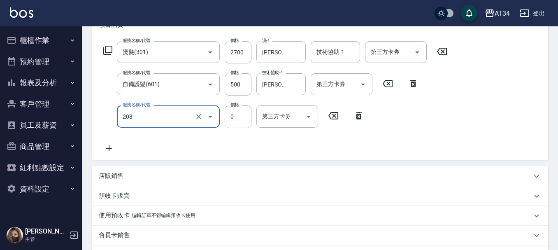
type input "洗一次(208)"
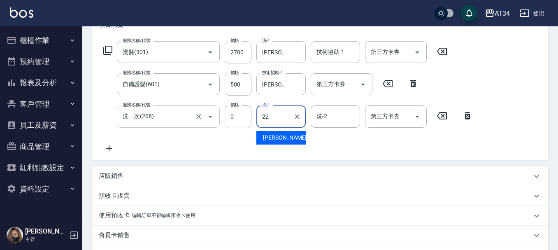
type input "賴佑潔-22"
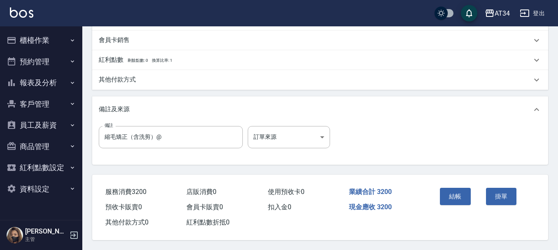
scroll to position [322, 0]
click at [452, 194] on button "結帳" at bounding box center [455, 196] width 31 height 17
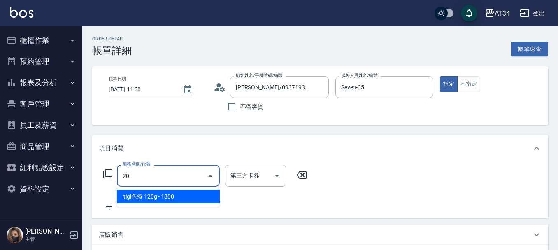
type input "201"
type input "30"
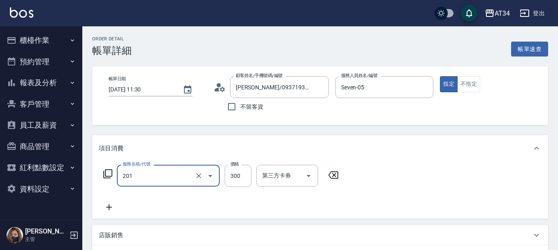
type input "洗髮(201)"
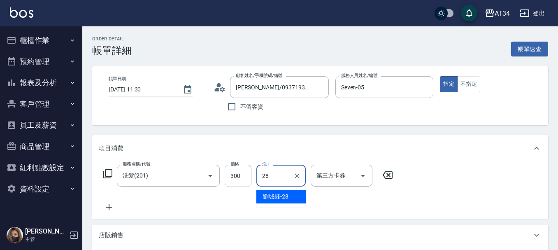
type input "[PERSON_NAME]-28"
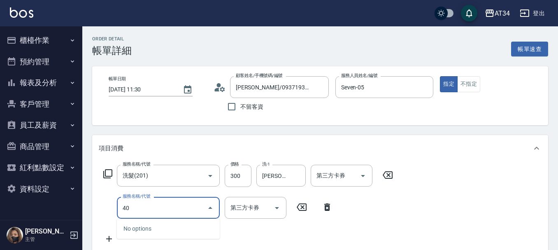
type input "401"
type input "50"
type input "剪髮(401)"
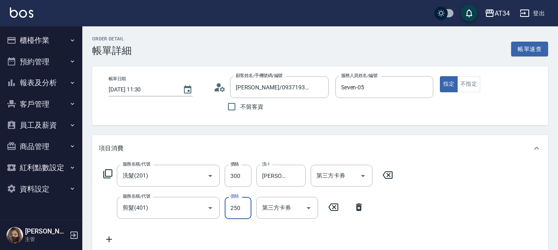
type input "30"
type input "60"
type input "90"
type input "600"
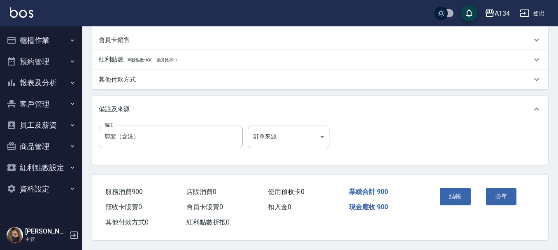
scroll to position [290, 0]
click at [447, 194] on button "結帳" at bounding box center [455, 196] width 31 height 17
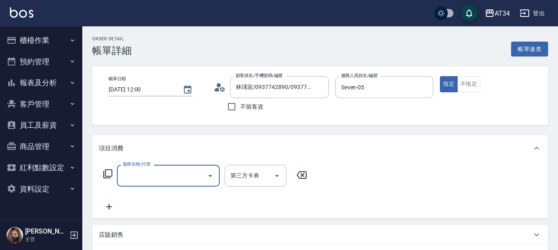
scroll to position [41, 0]
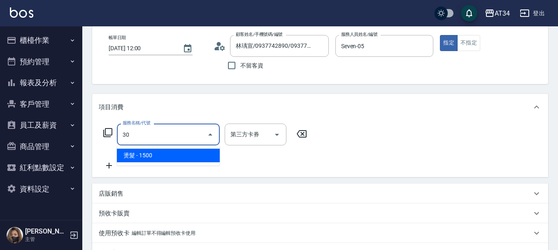
type input "301"
type input "150"
type input "燙髮(301)"
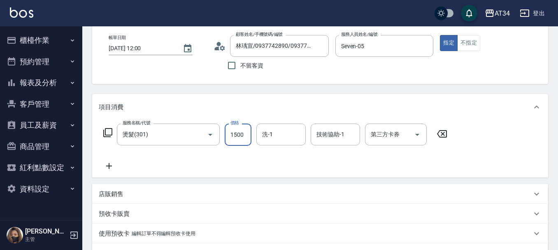
type input "0"
type input "28"
type input "20"
type input "280"
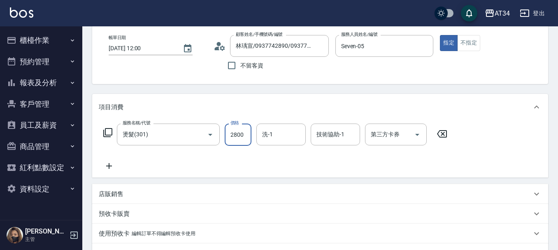
type input "2800"
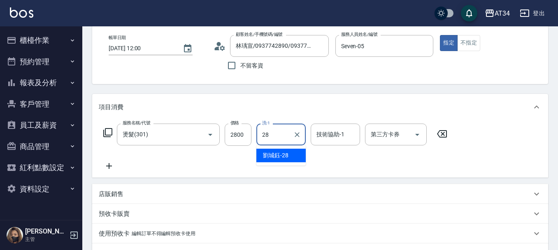
type input "[PERSON_NAME]-28"
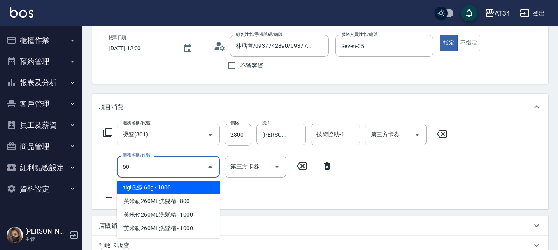
type input "602"
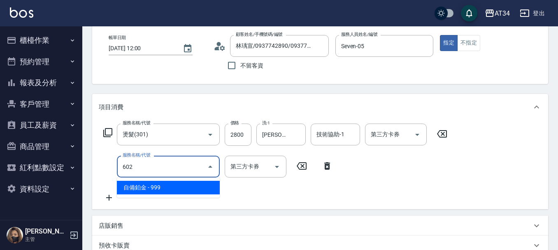
type input "370"
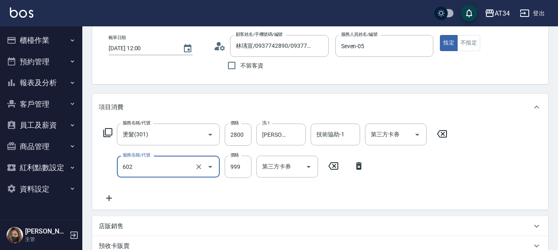
type input "自備鉑金(602)"
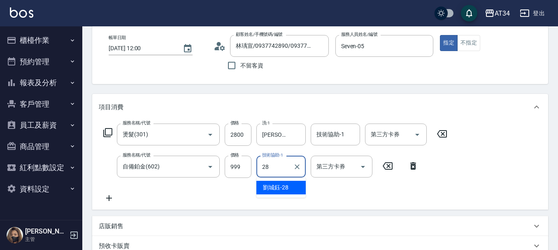
type input "[PERSON_NAME]-28"
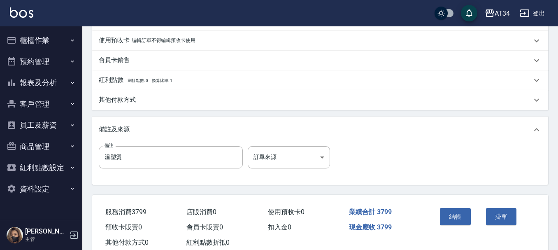
scroll to position [322, 0]
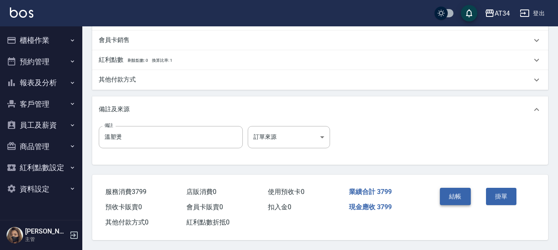
click at [450, 194] on button "結帳" at bounding box center [455, 196] width 31 height 17
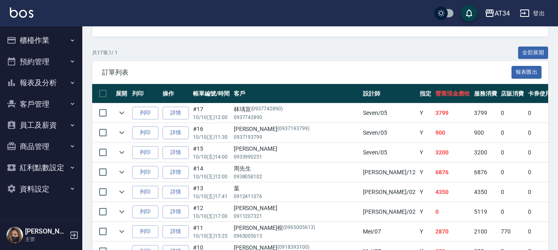
scroll to position [206, 0]
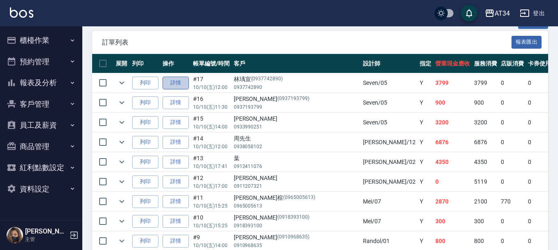
click at [187, 86] on link "詳情" at bounding box center [176, 83] width 26 height 13
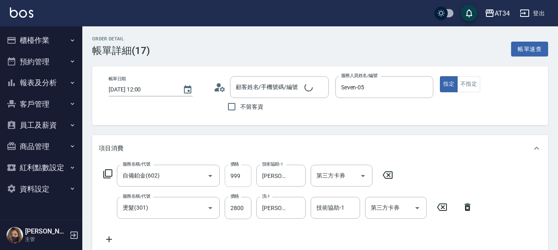
type input "[DATE] 12:00"
type input "Seven-05"
type input "370"
type input "溫塑燙"
type input "自備鉑金(602)"
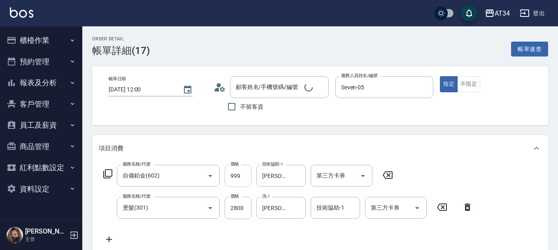
type input "燙髮(301)"
type input "林瑀宣/0937742890/0937742890"
click at [242, 177] on input "999" at bounding box center [238, 176] width 27 height 22
type input "280"
type input "10"
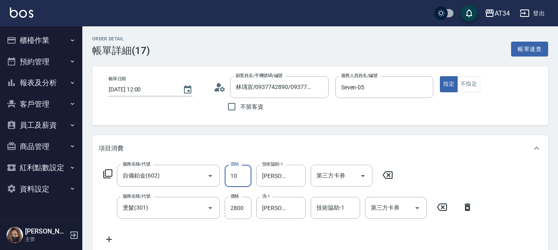
type input "290"
type input "100"
type input "380"
type input "1000"
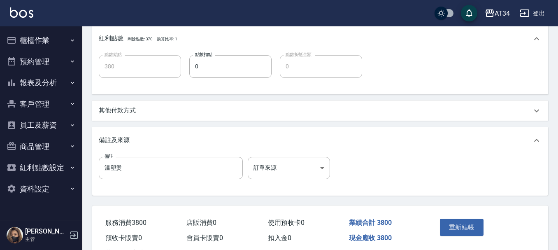
scroll to position [352, 0]
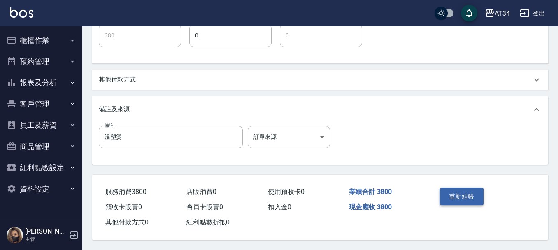
click at [457, 196] on button "重新結帳" at bounding box center [462, 196] width 44 height 17
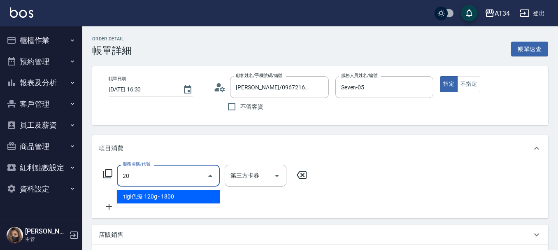
type input "201"
type input "30"
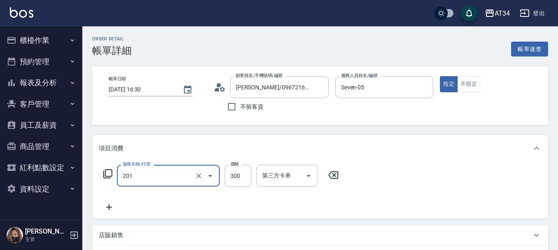
type input "洗髮(201)"
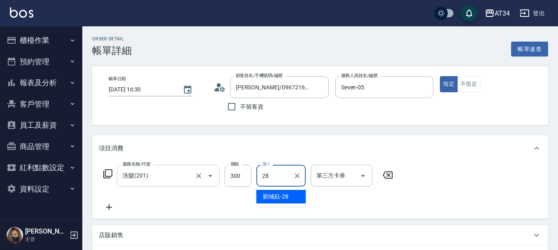
type input "[PERSON_NAME]-28"
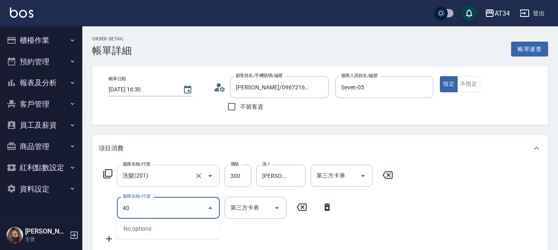
type input "401"
type input "50"
type input "剪髮(401)"
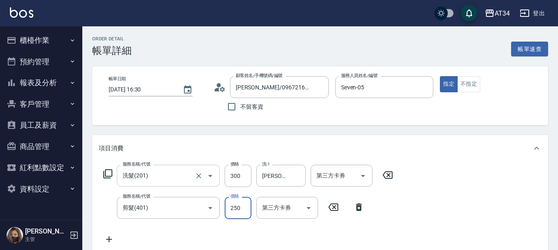
type input "30"
type input "60"
type input "90"
type input "600"
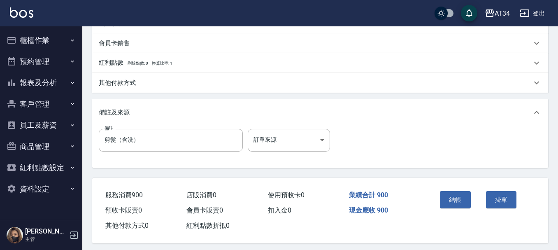
scroll to position [288, 0]
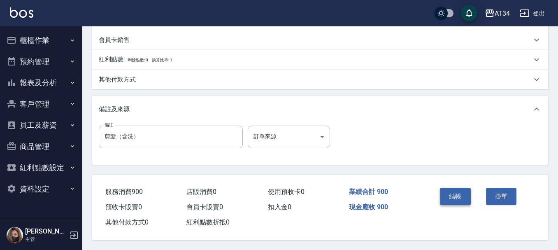
click at [448, 196] on button "結帳" at bounding box center [455, 196] width 31 height 17
